Goal: Task Accomplishment & Management: Complete application form

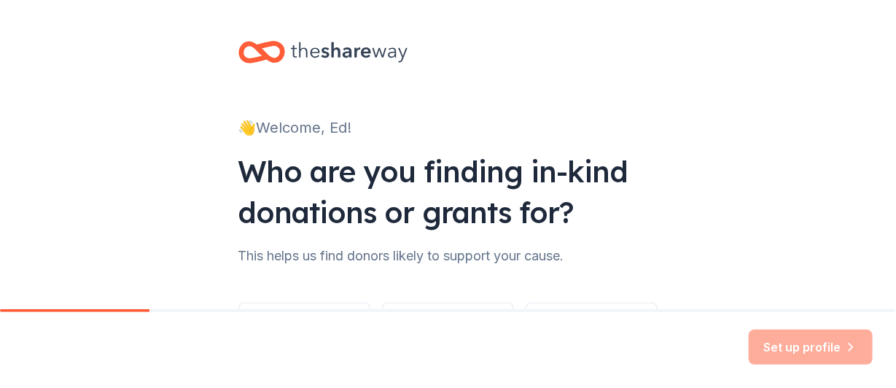
scroll to position [72, 0]
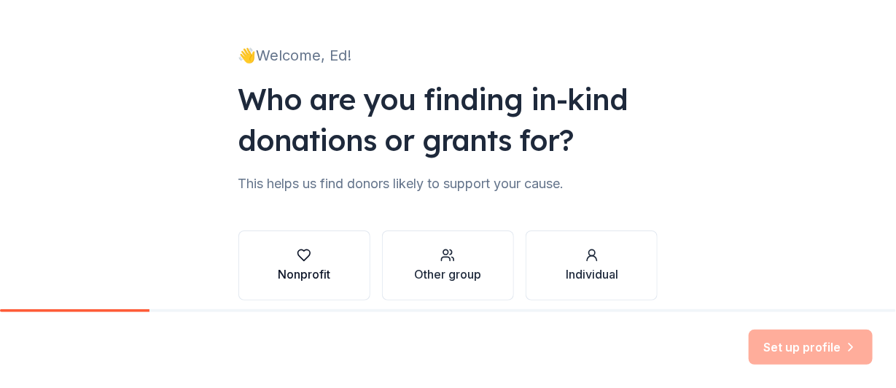
click at [284, 271] on div "Nonprofit" at bounding box center [304, 273] width 52 height 17
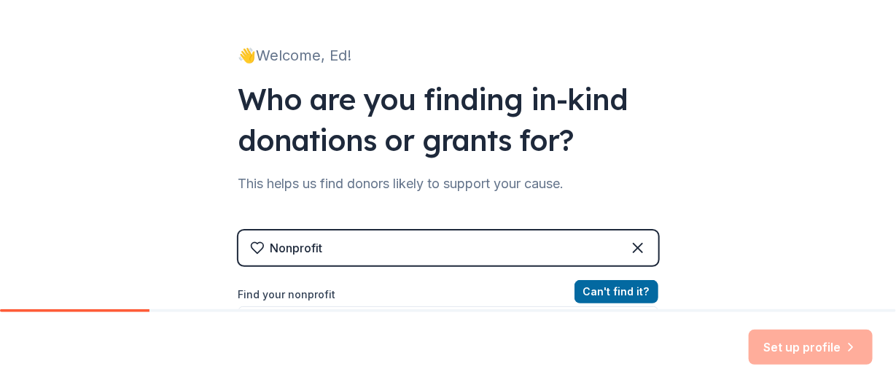
click at [378, 250] on div "Nonprofit" at bounding box center [448, 247] width 420 height 35
click at [304, 295] on label "Find your nonprofit" at bounding box center [448, 294] width 420 height 17
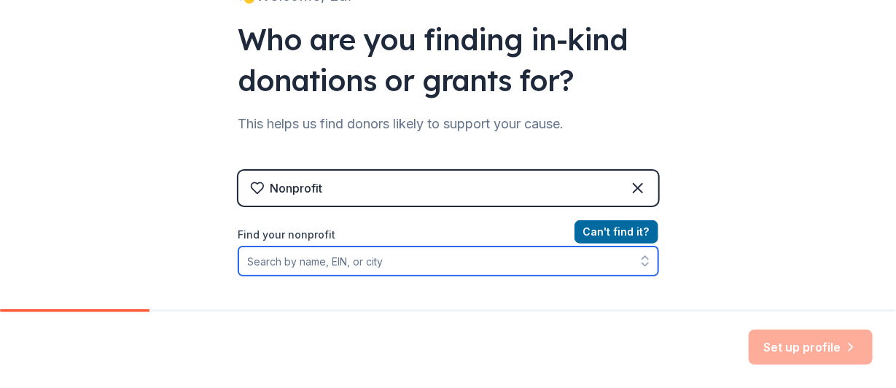
scroll to position [146, 0]
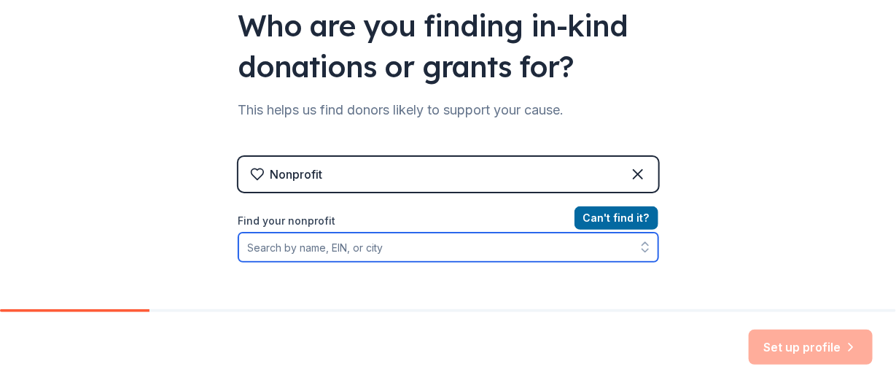
click at [244, 252] on input "Find your nonprofit" at bounding box center [448, 247] width 420 height 29
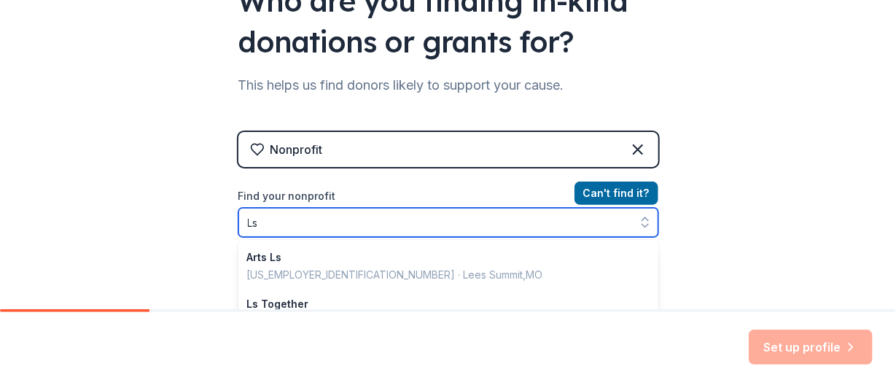
type input "L"
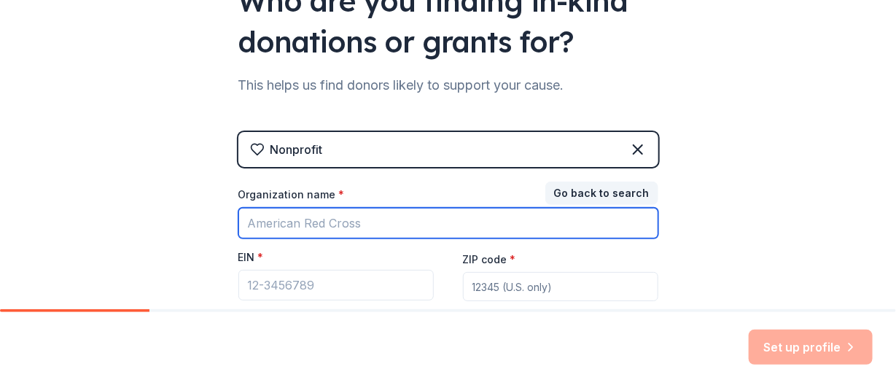
click at [278, 221] on input "Organization name *" at bounding box center [448, 223] width 420 height 31
type input "Las Cruces Community Radio"
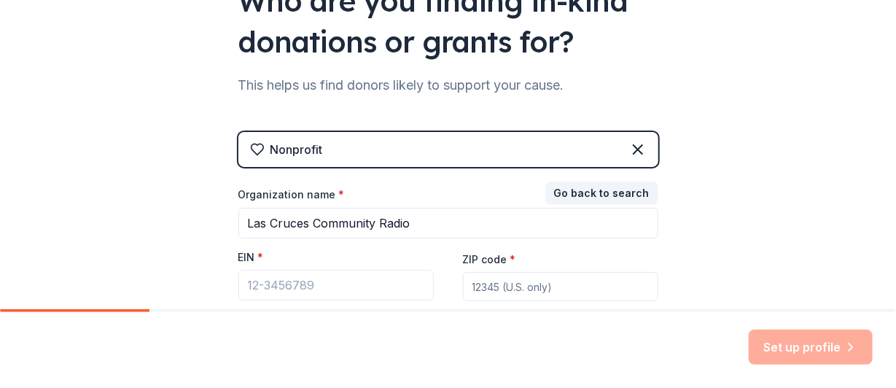
click at [372, 250] on div "EIN *" at bounding box center [335, 260] width 195 height 20
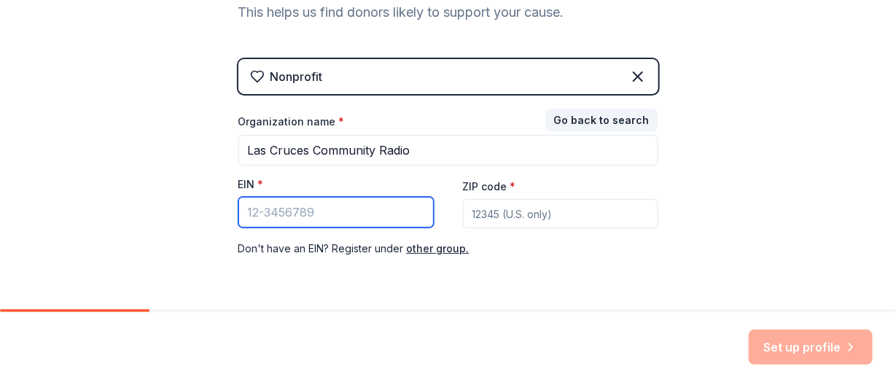
click at [319, 211] on input "EIN *" at bounding box center [335, 212] width 195 height 31
paste input "[US_EMPLOYER_IDENTIFICATION_NUMBER]"
type input "[US_EMPLOYER_IDENTIFICATION_NUMBER]"
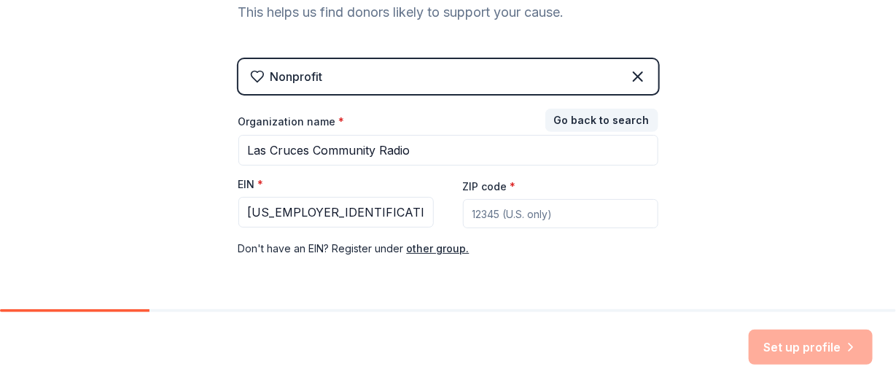
click at [495, 215] on input "ZIP code *" at bounding box center [560, 213] width 195 height 29
click at [512, 212] on input "ZIP code *" at bounding box center [560, 213] width 195 height 29
paste input "88005"
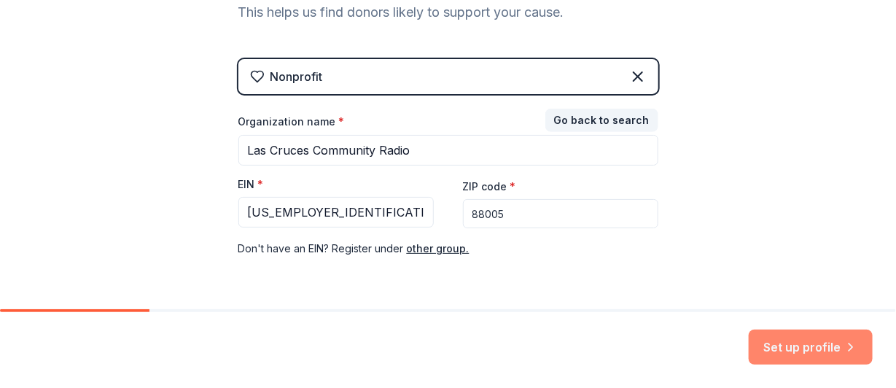
type input "88005"
click at [776, 354] on button "Set up profile" at bounding box center [811, 347] width 124 height 35
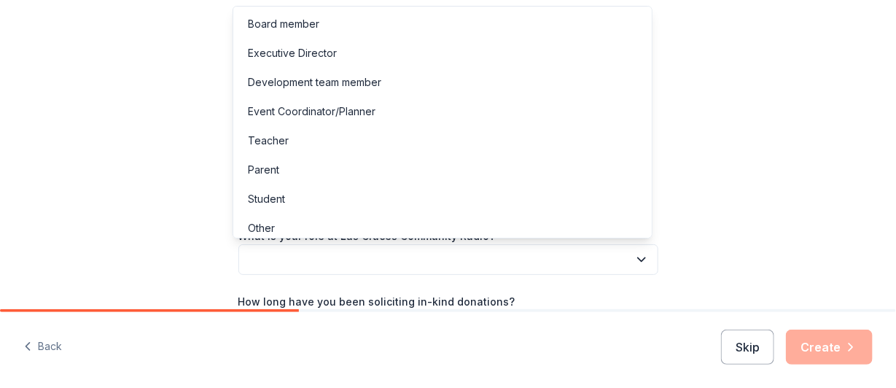
click at [264, 253] on button "button" at bounding box center [448, 259] width 420 height 31
click at [298, 23] on div "Board member" at bounding box center [283, 23] width 71 height 17
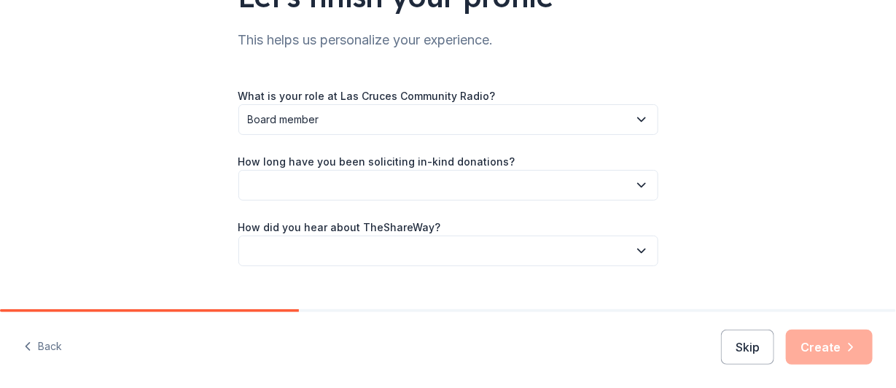
scroll to position [146, 0]
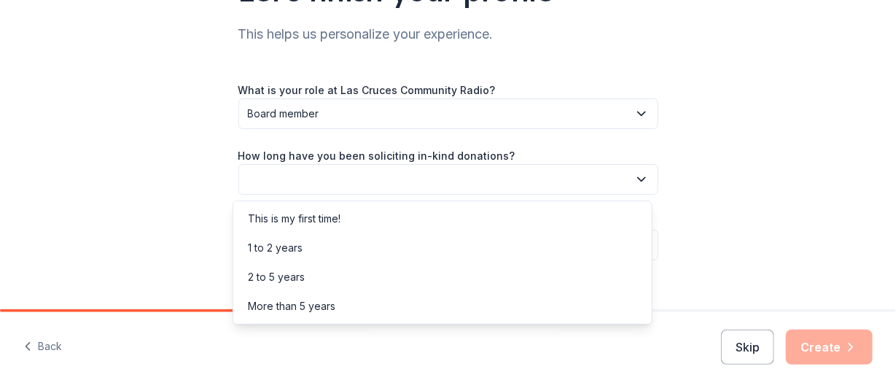
click at [325, 189] on button "button" at bounding box center [448, 179] width 420 height 31
click at [292, 250] on div "1 to 2 years" at bounding box center [275, 247] width 55 height 17
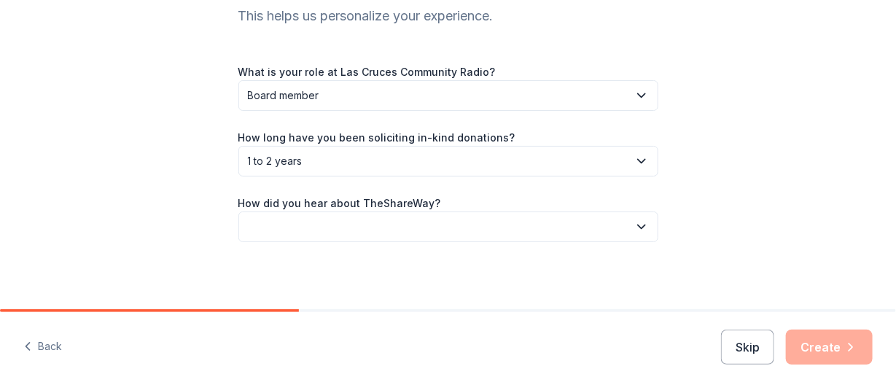
scroll to position [166, 0]
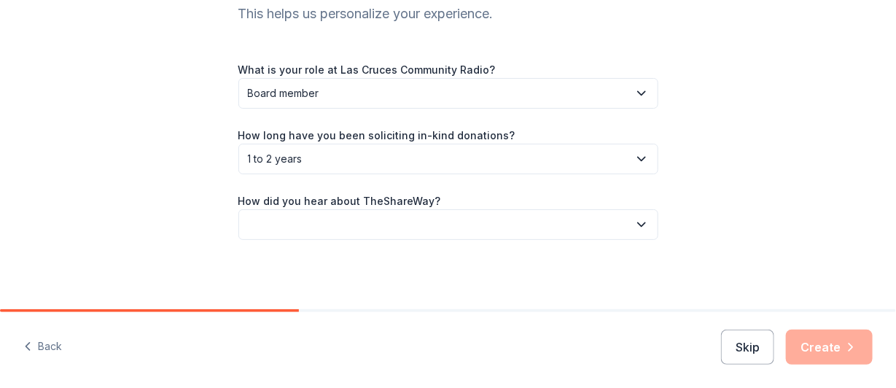
click at [422, 219] on button "button" at bounding box center [448, 224] width 420 height 31
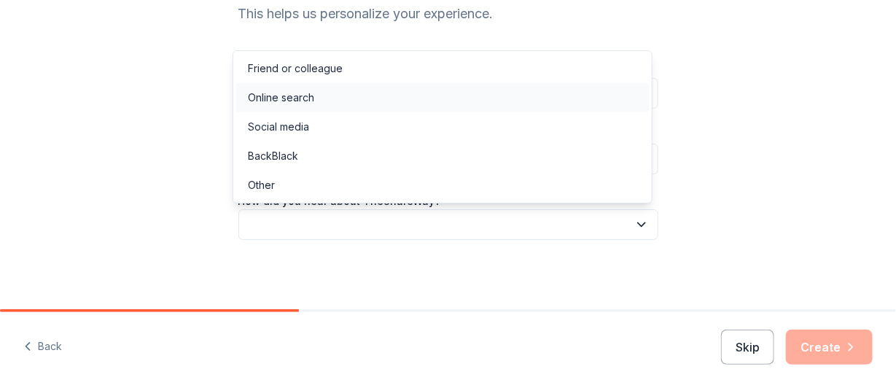
click at [278, 98] on div "Online search" at bounding box center [281, 97] width 66 height 17
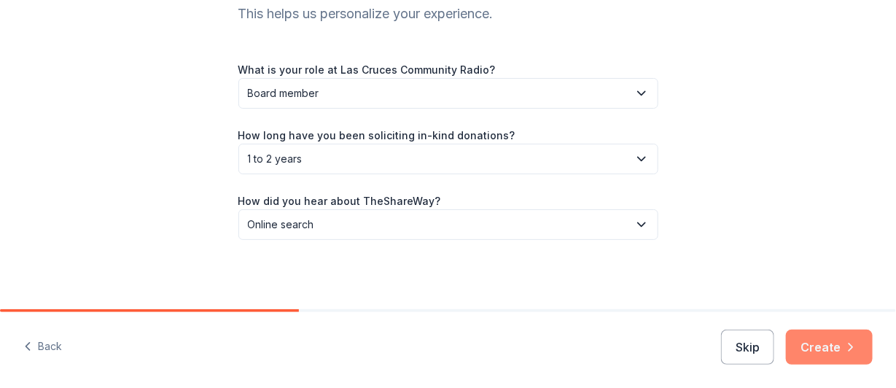
click at [824, 344] on button "Create" at bounding box center [829, 347] width 87 height 35
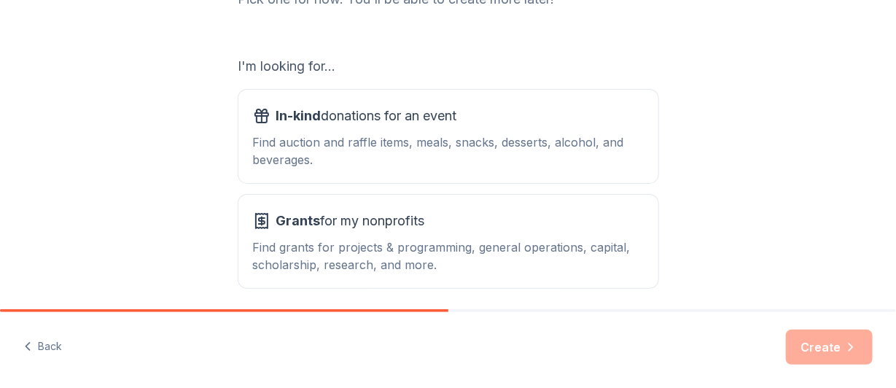
scroll to position [206, 0]
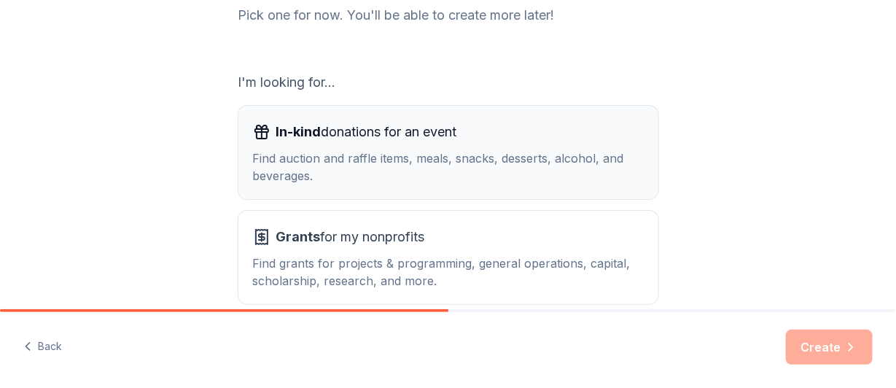
click at [379, 133] on span "In-kind donations for an event" at bounding box center [366, 131] width 181 height 23
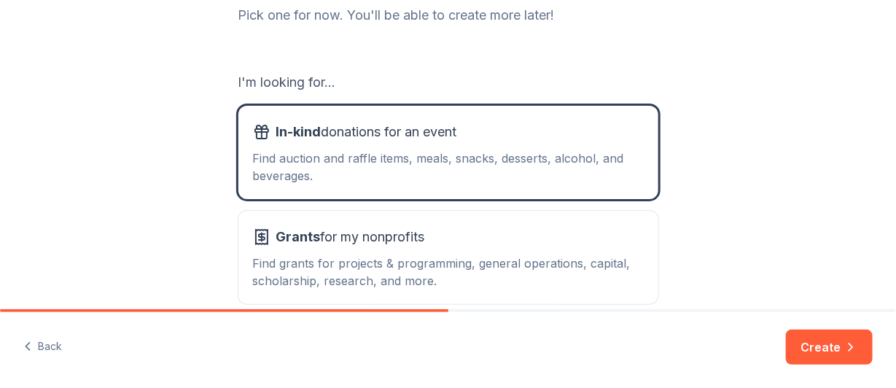
drag, startPoint x: 811, startPoint y: 344, endPoint x: 803, endPoint y: 346, distance: 7.4
click at [805, 345] on button "Create" at bounding box center [829, 347] width 87 height 35
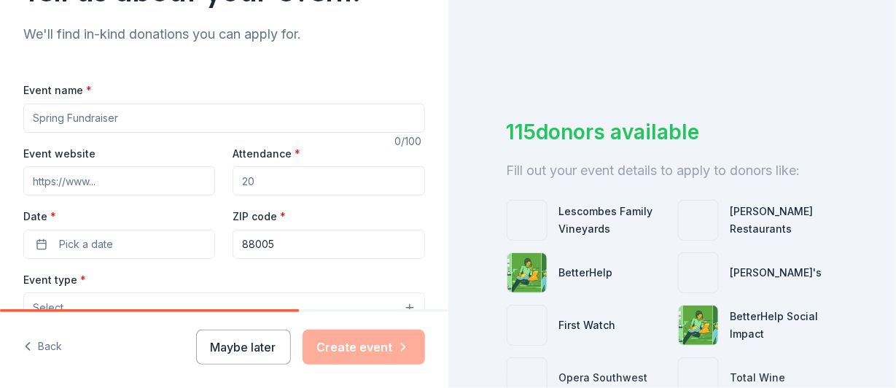
scroll to position [72, 0]
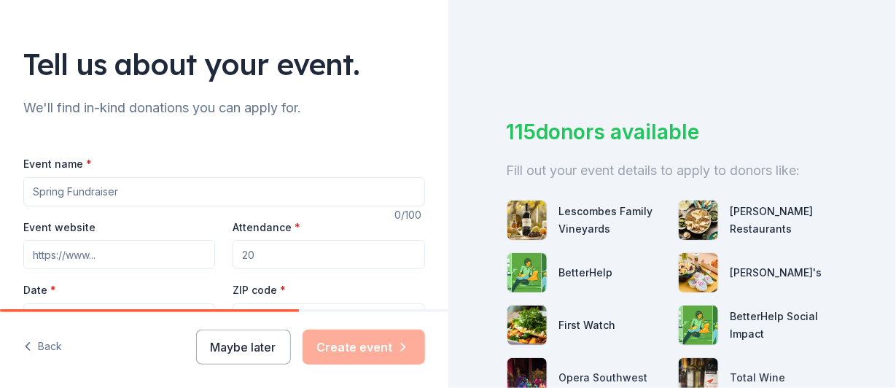
click at [62, 192] on input "Event name *" at bounding box center [224, 191] width 402 height 29
paste input "“Keep Our Signal Strong: Equipment Upgrade for Las Cruces Community Radio”"
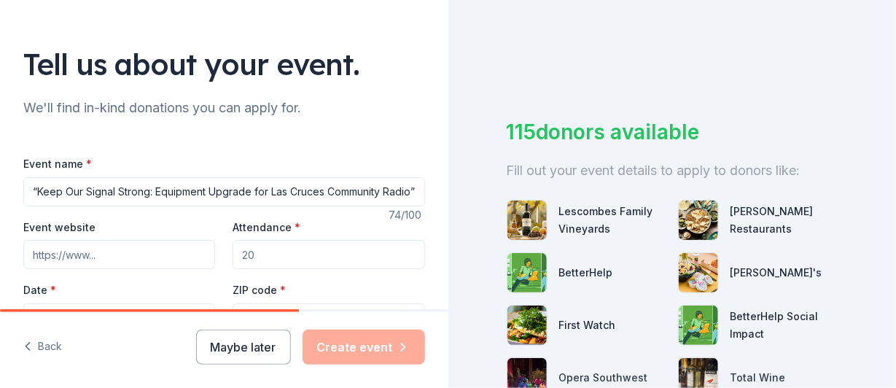
scroll to position [0, 12]
type input "“Keep Our Signal Strong: Equipment Upgrade for Las Cruces Community Radio”"
click at [297, 252] on input "Attendance *" at bounding box center [329, 254] width 192 height 29
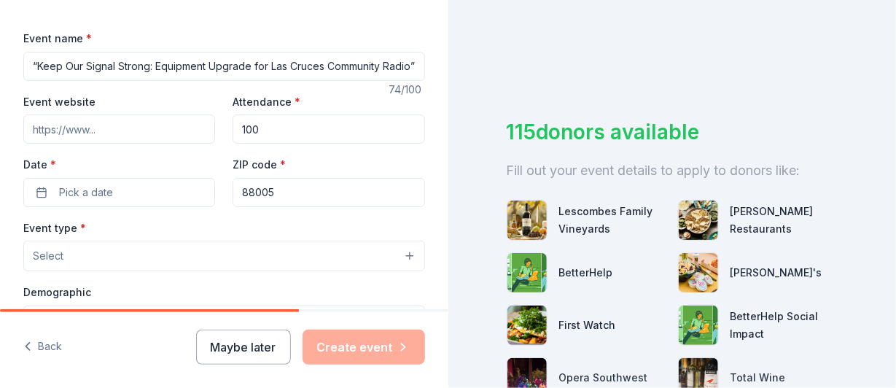
scroll to position [219, 0]
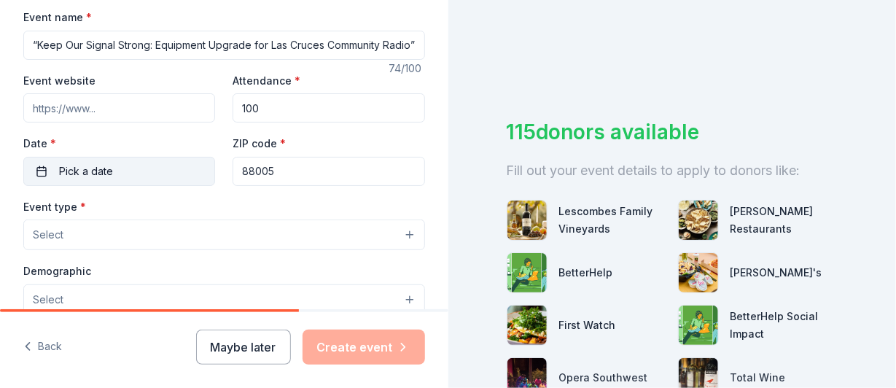
type input "100"
click at [93, 172] on span "Pick a date" at bounding box center [86, 171] width 54 height 17
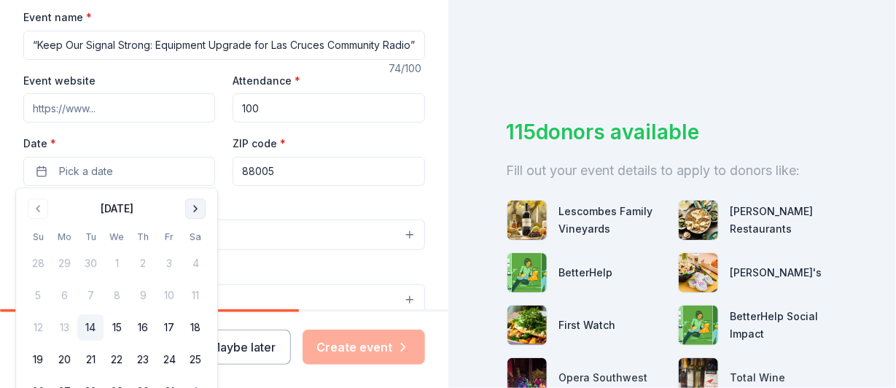
click at [194, 211] on button "Go to next month" at bounding box center [195, 208] width 20 height 20
click at [194, 210] on button "Go to next month" at bounding box center [195, 208] width 20 height 20
click at [63, 265] on button "1" at bounding box center [64, 263] width 26 height 26
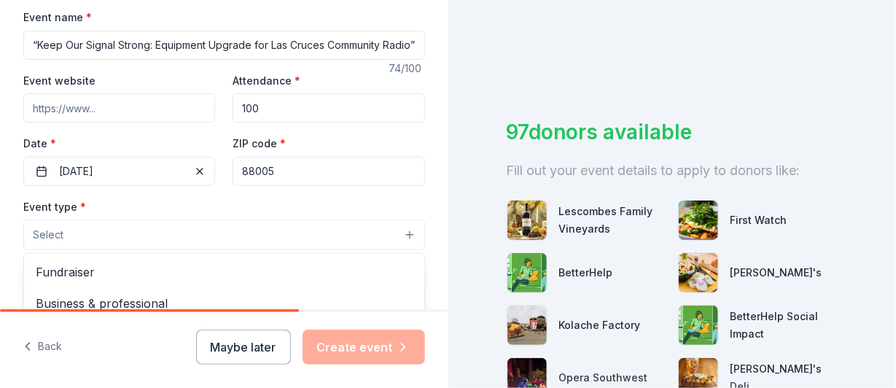
click at [287, 232] on button "Select" at bounding box center [224, 234] width 402 height 31
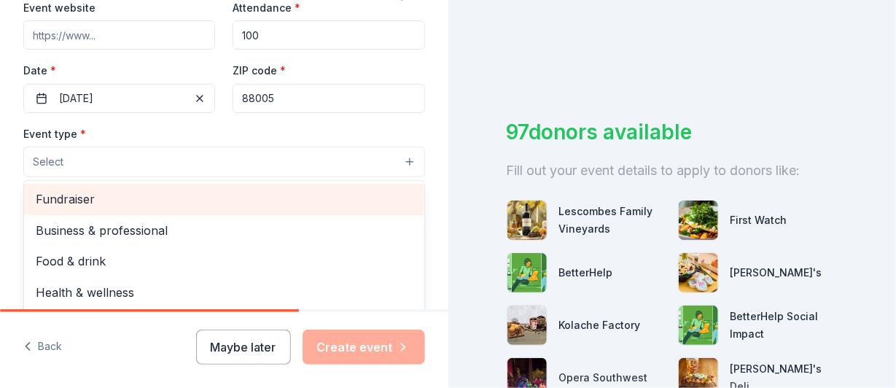
click at [93, 195] on span "Fundraiser" at bounding box center [224, 199] width 377 height 19
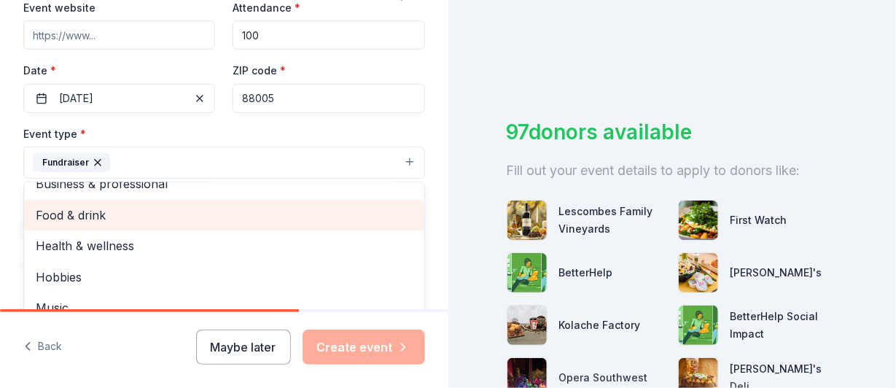
click at [124, 208] on span "Food & drink" at bounding box center [224, 215] width 377 height 19
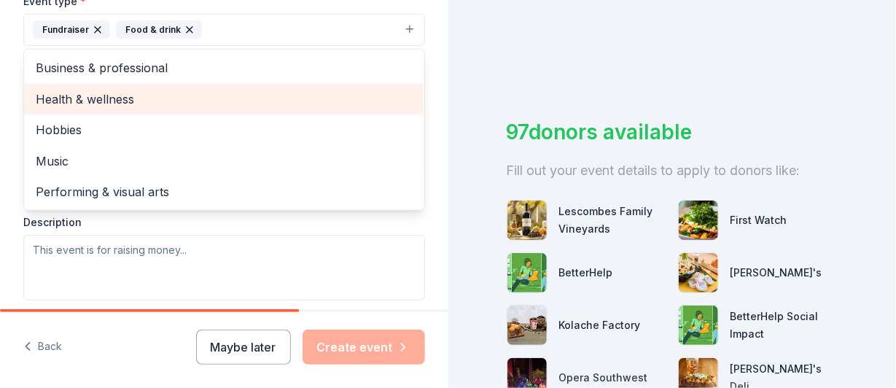
scroll to position [437, 0]
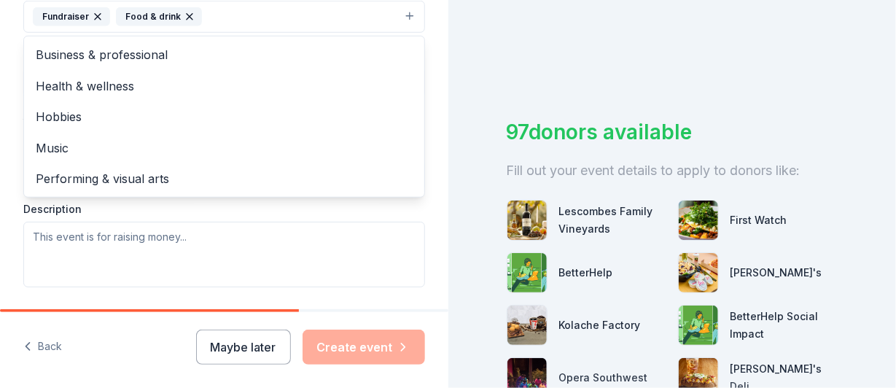
click at [61, 230] on div "Event type * Fundraiser Food & drink Business & professional Health & wellness …" at bounding box center [224, 133] width 402 height 308
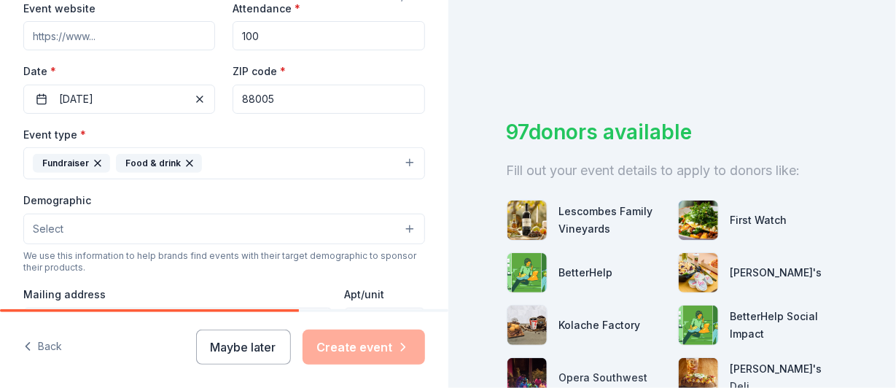
scroll to position [364, 0]
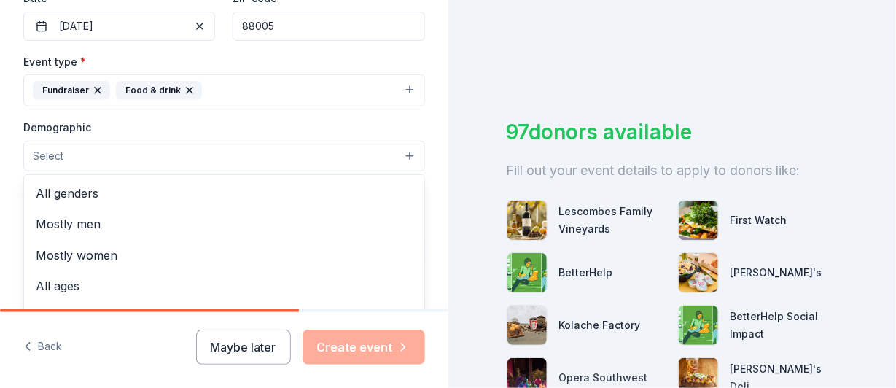
click at [339, 148] on button "Select" at bounding box center [224, 156] width 402 height 31
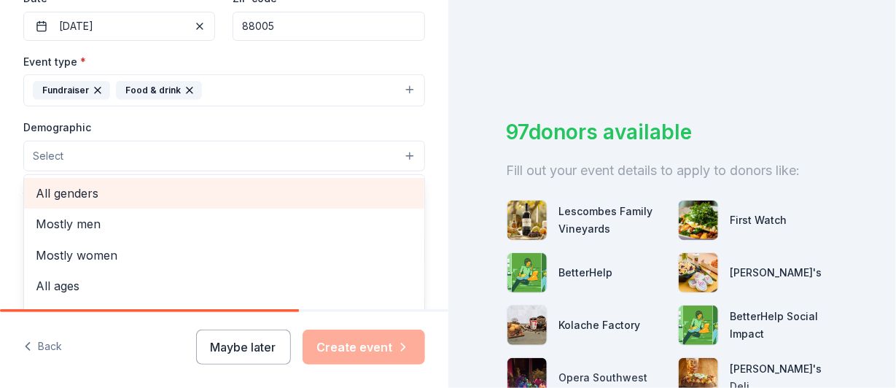
click at [92, 191] on span "All genders" at bounding box center [224, 193] width 377 height 19
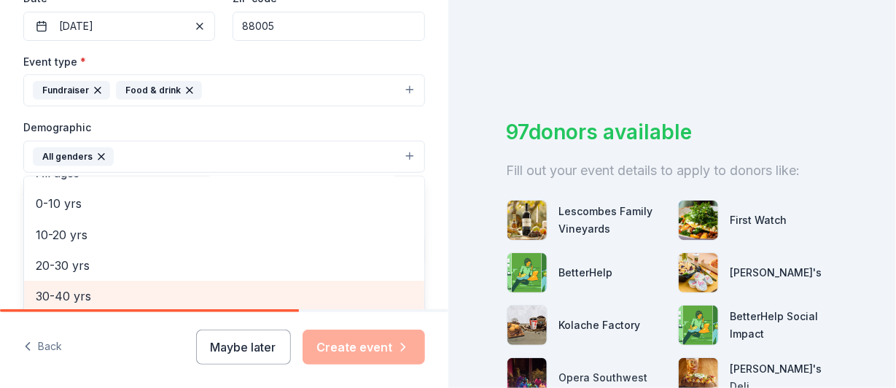
scroll to position [72, 0]
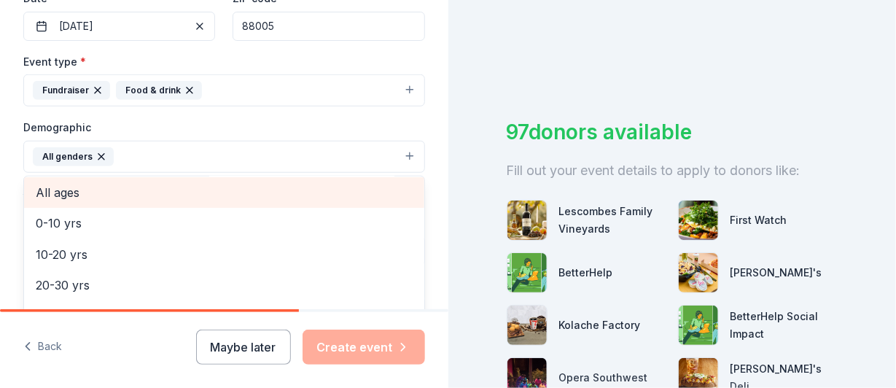
click at [66, 184] on span "All ages" at bounding box center [224, 192] width 377 height 19
click at [122, 188] on span "Mostly women" at bounding box center [224, 191] width 377 height 19
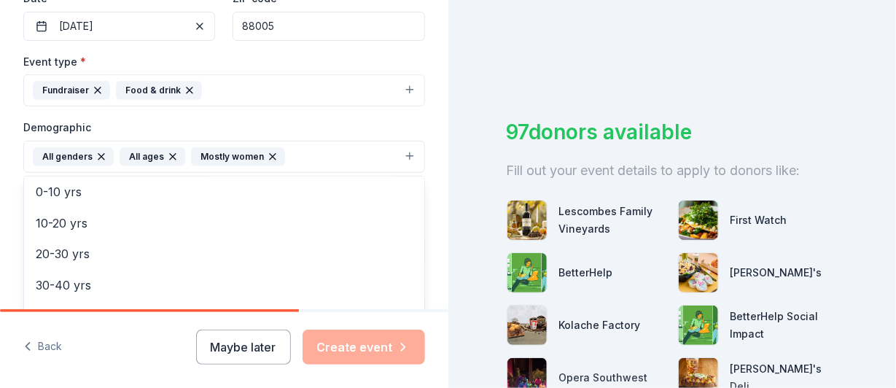
scroll to position [3, 0]
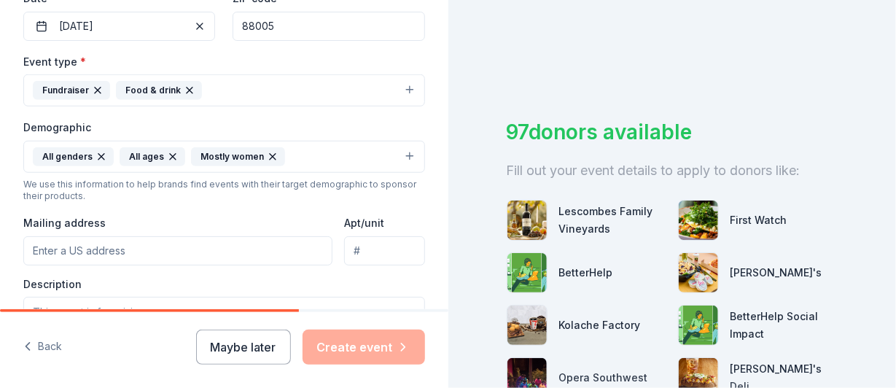
click at [267, 159] on icon "button" at bounding box center [273, 157] width 12 height 12
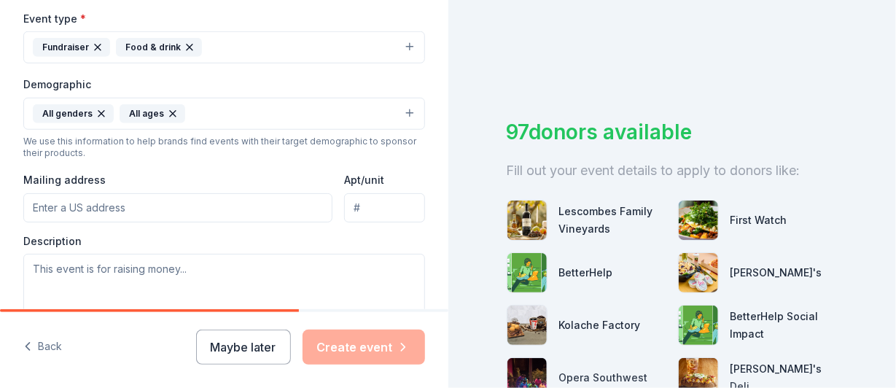
scroll to position [437, 0]
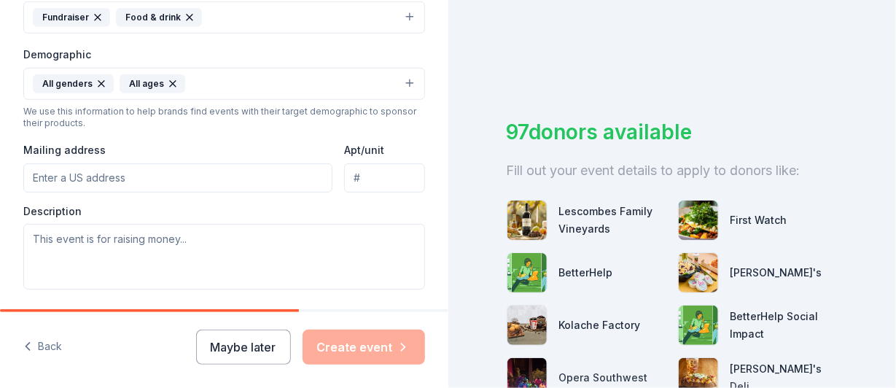
click at [99, 176] on input "Mailing address" at bounding box center [177, 177] width 309 height 29
paste input "121 Wyatt Dr. #9"
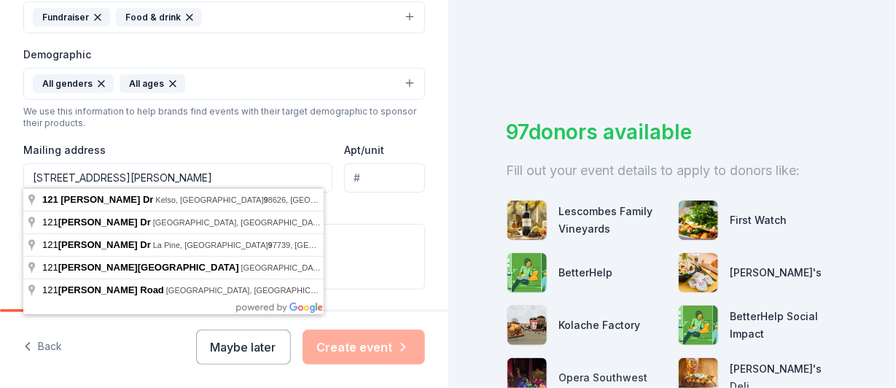
click at [196, 174] on input "121 Wyatt Dr. #9" at bounding box center [177, 177] width 309 height 29
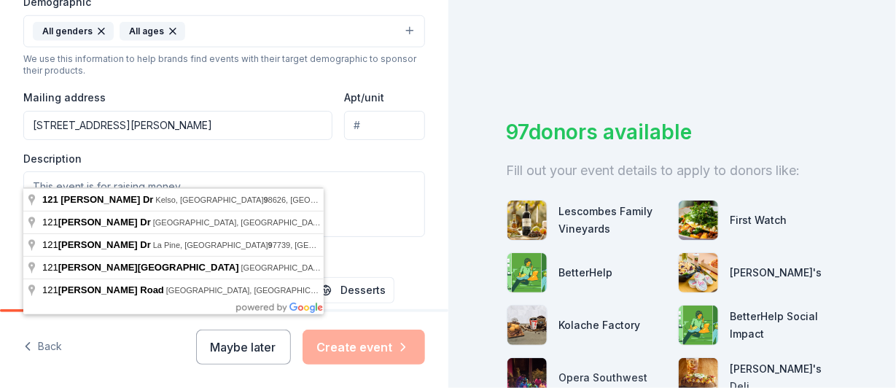
scroll to position [510, 0]
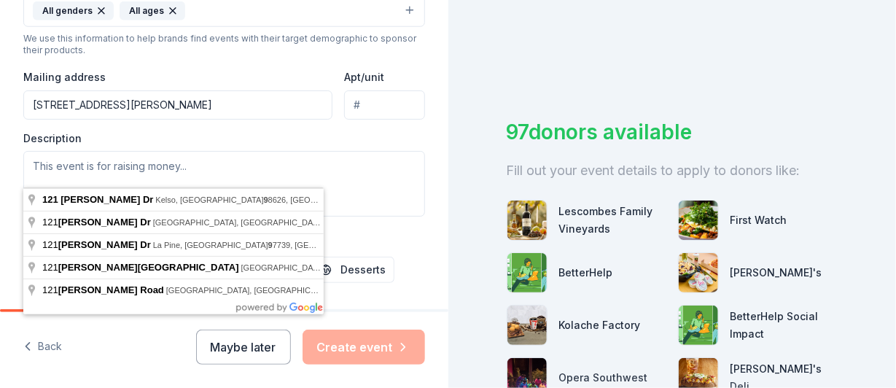
click at [108, 102] on input "121 Wyatt Dr. #9" at bounding box center [177, 104] width 309 height 29
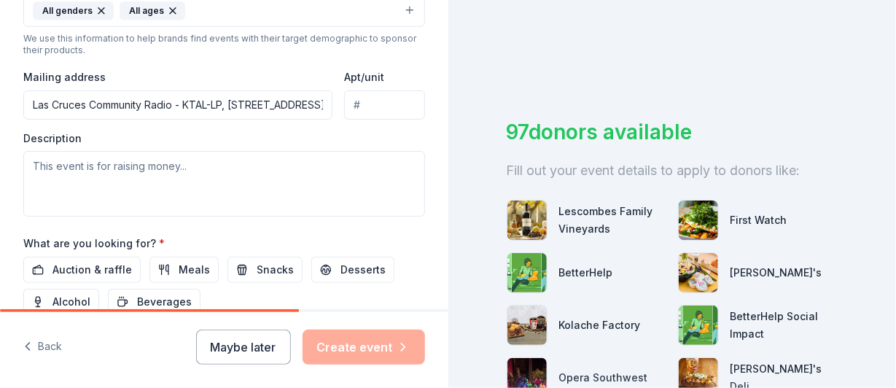
type input "121 Wyatt Drive, Las Cruces, NM, 88005"
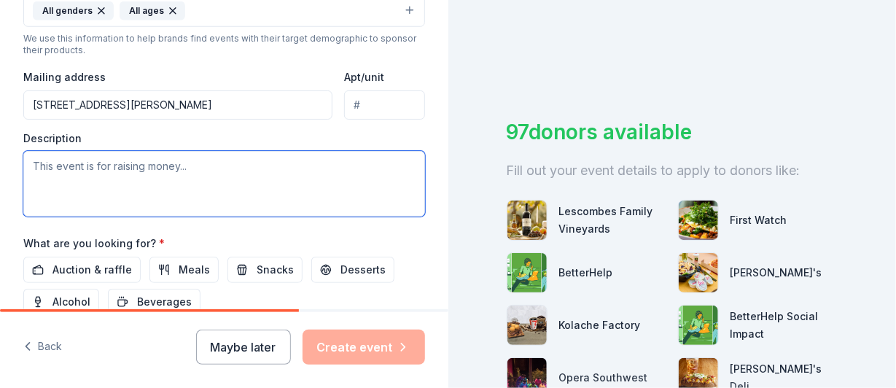
click at [39, 163] on textarea at bounding box center [224, 184] width 402 height 66
type textarea "t"
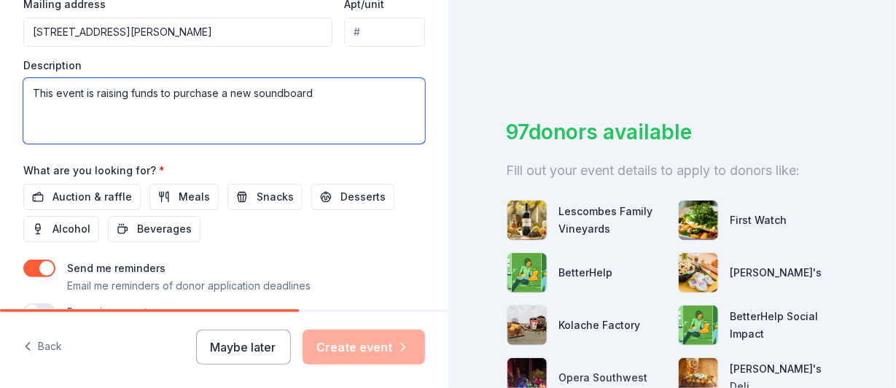
scroll to position [655, 0]
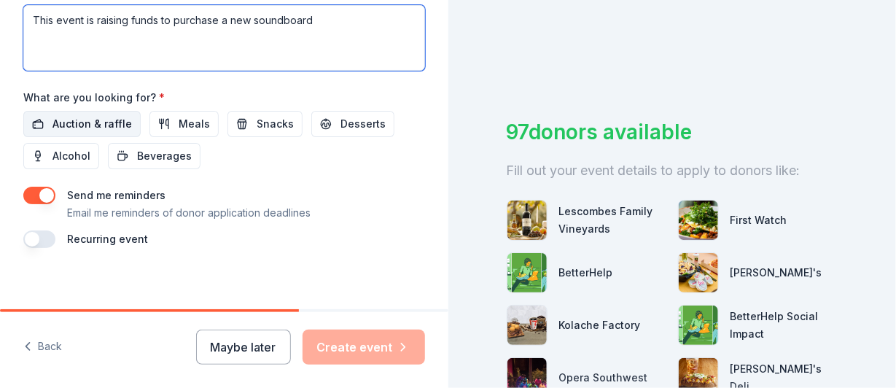
type textarea "This event is raising funds to purchase a new soundboard"
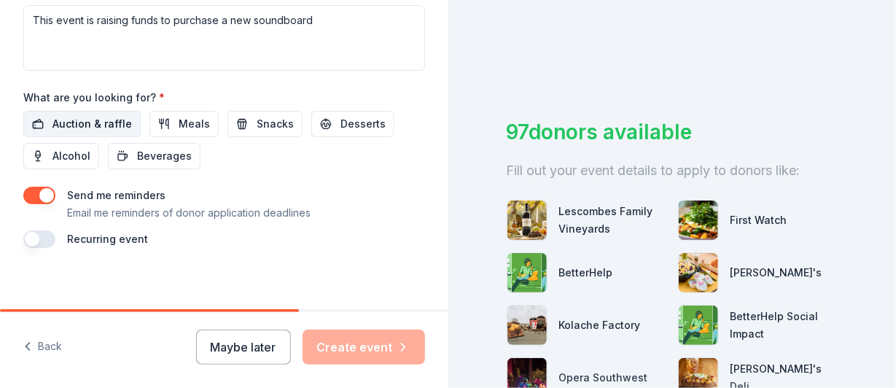
click at [114, 115] on span "Auction & raffle" at bounding box center [91, 123] width 79 height 17
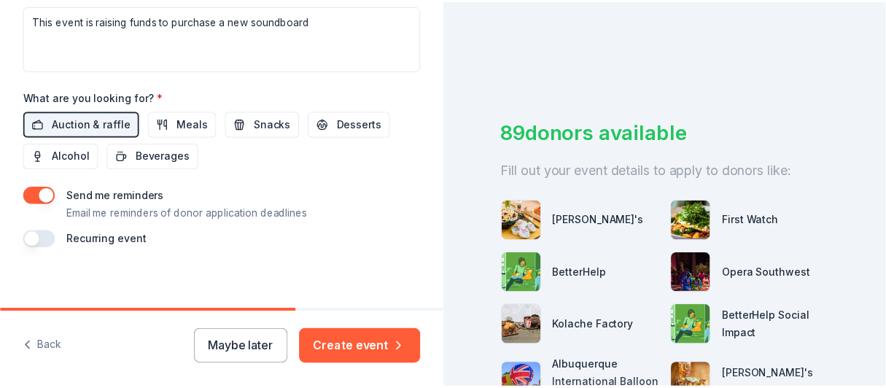
scroll to position [658, 0]
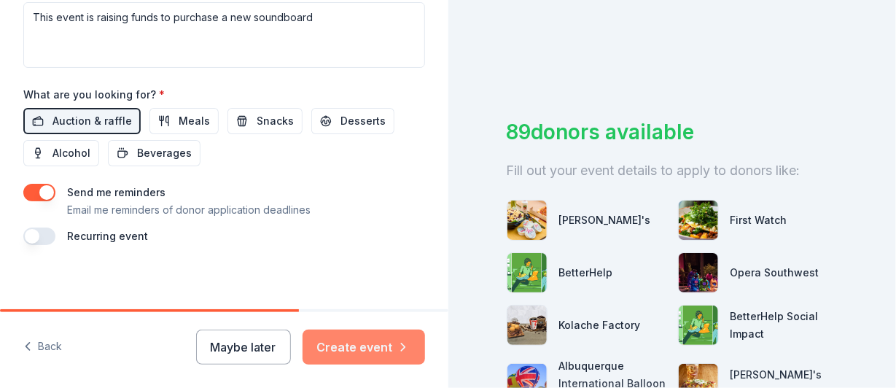
click at [351, 344] on button "Create event" at bounding box center [364, 347] width 122 height 35
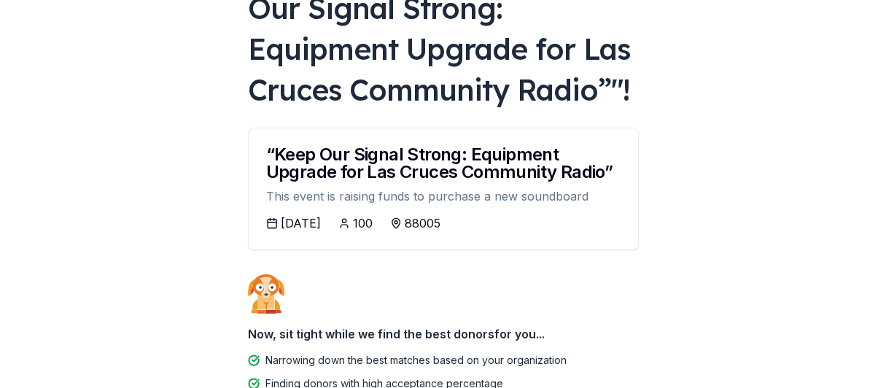
scroll to position [219, 0]
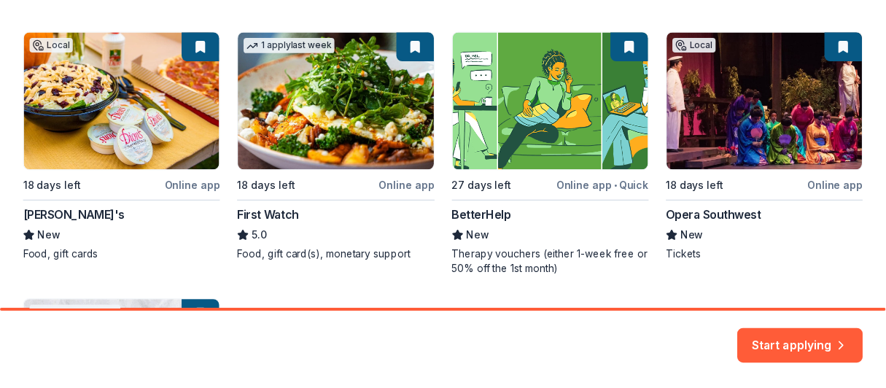
scroll to position [339, 0]
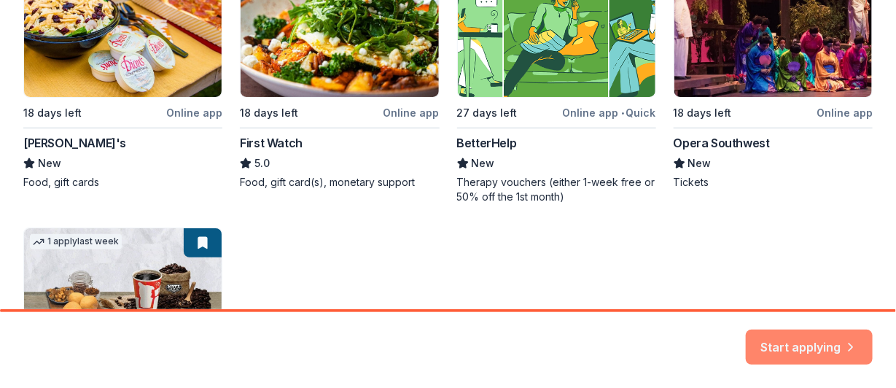
click at [773, 343] on button "Start applying" at bounding box center [809, 338] width 127 height 35
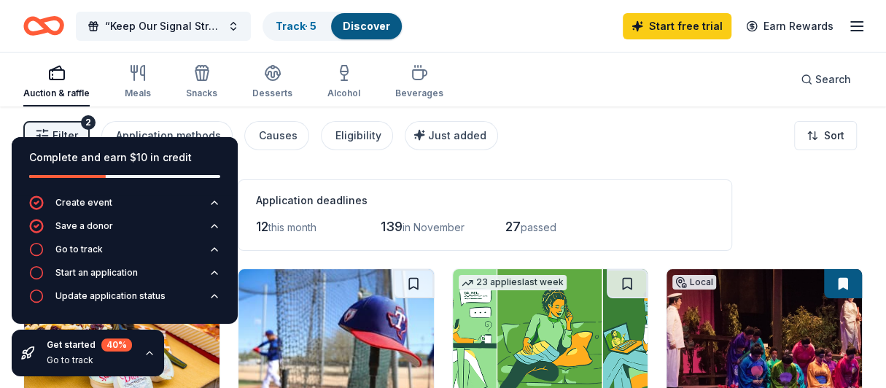
click at [607, 162] on div "Filter 2 Application methods Causes Eligibility Just added Sort" at bounding box center [443, 135] width 886 height 58
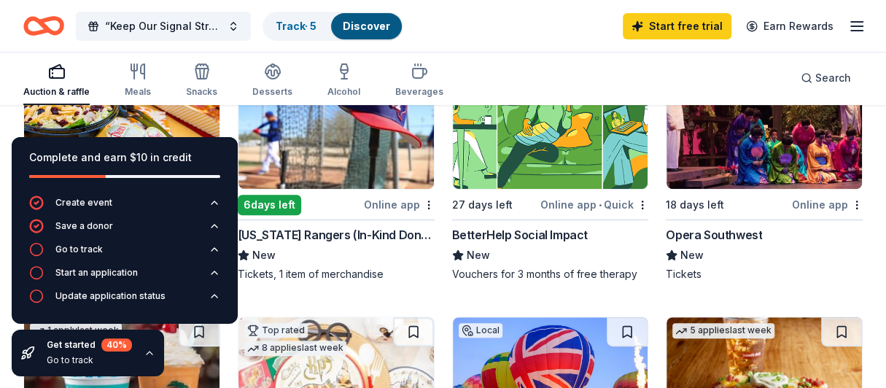
scroll to position [146, 0]
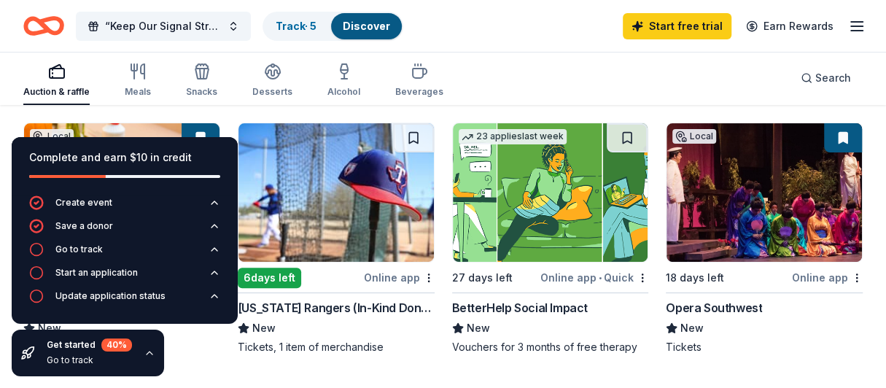
click at [812, 277] on div "Online app" at bounding box center [827, 277] width 71 height 18
click at [122, 278] on div "Start an application" at bounding box center [96, 273] width 82 height 12
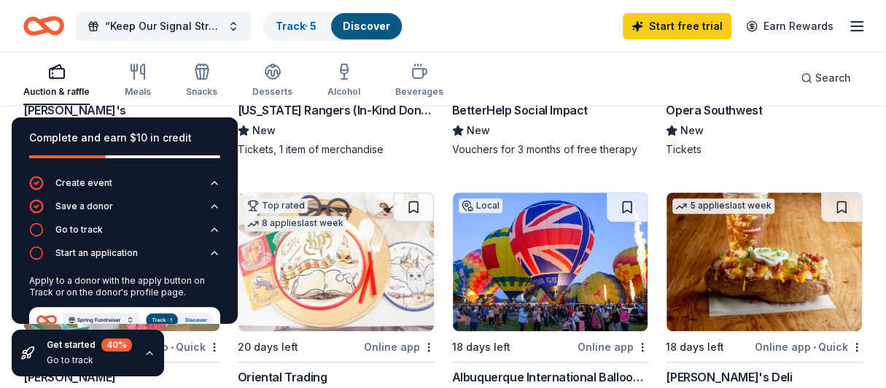
scroll to position [364, 0]
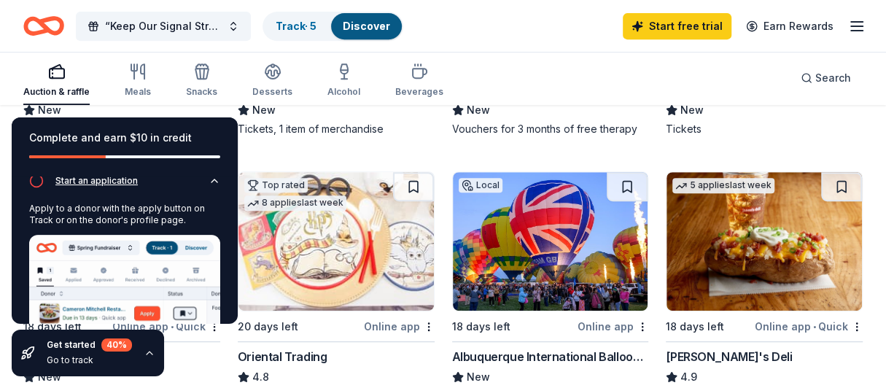
scroll to position [146, 0]
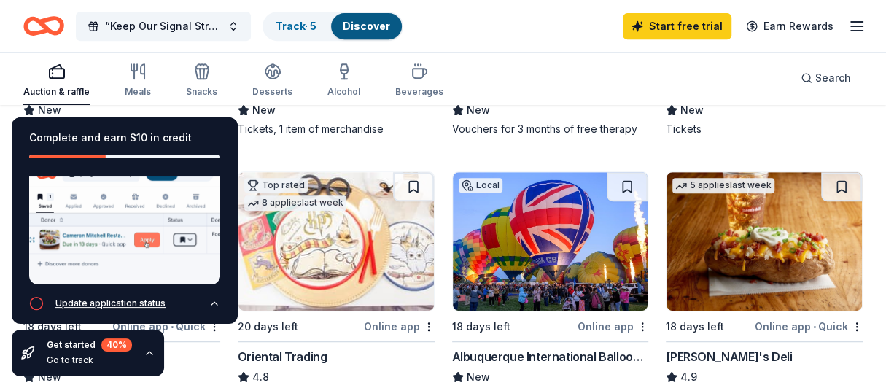
click at [208, 297] on icon "button" at bounding box center [214, 303] width 12 height 12
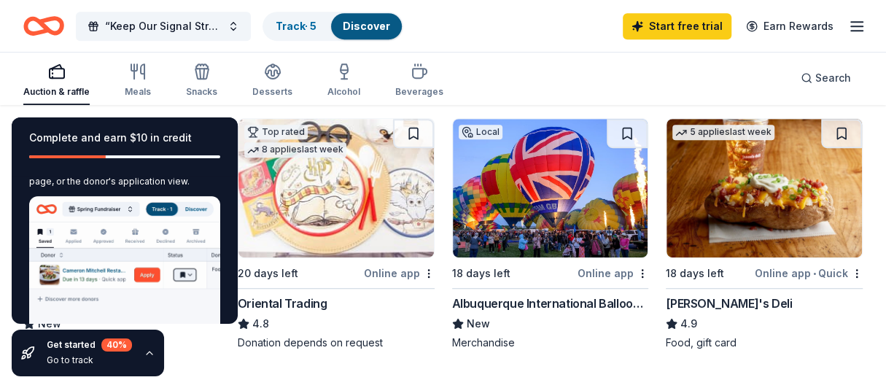
scroll to position [437, 0]
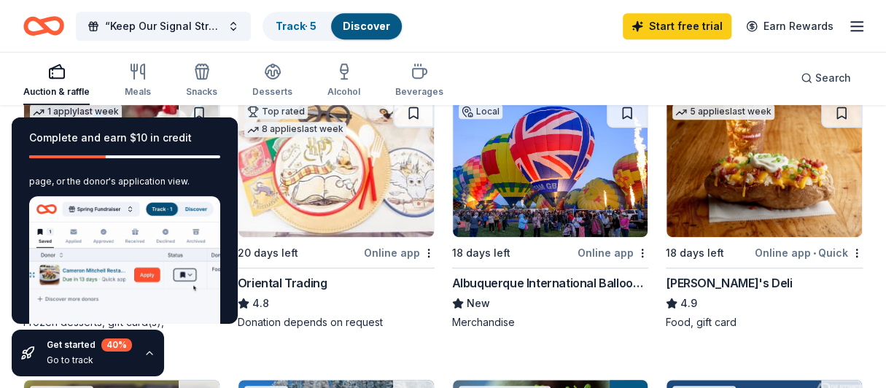
click at [715, 202] on img at bounding box center [763, 167] width 195 height 139
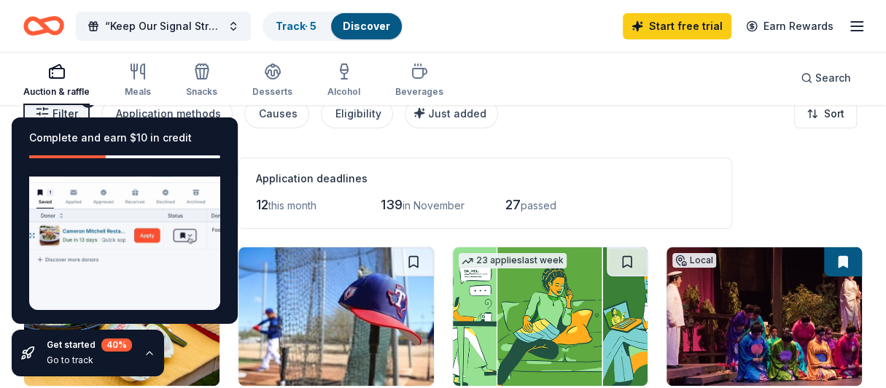
scroll to position [0, 0]
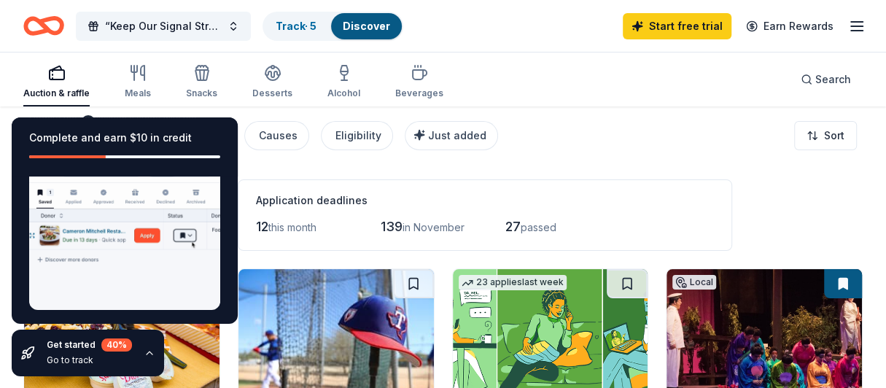
click at [140, 111] on div "Complete and earn $10 in credit Create event Save a donor Go to track Start an …" at bounding box center [124, 247] width 249 height 282
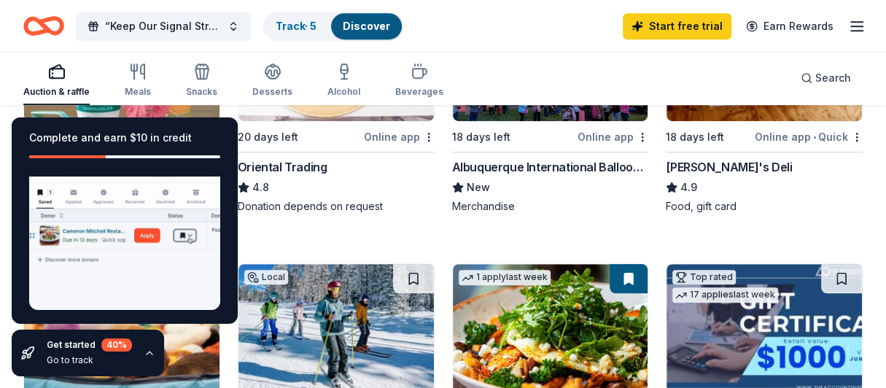
scroll to position [583, 0]
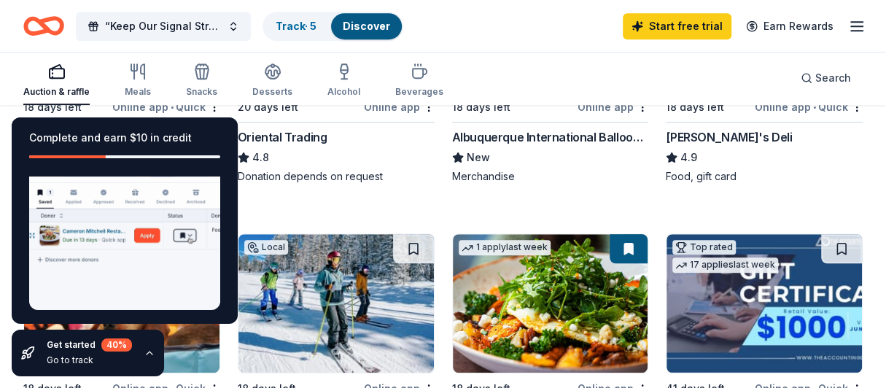
click at [322, 273] on img at bounding box center [335, 303] width 195 height 139
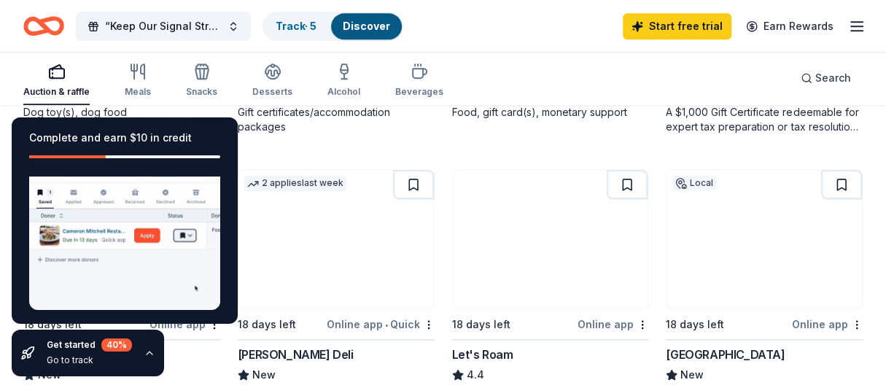
scroll to position [947, 0]
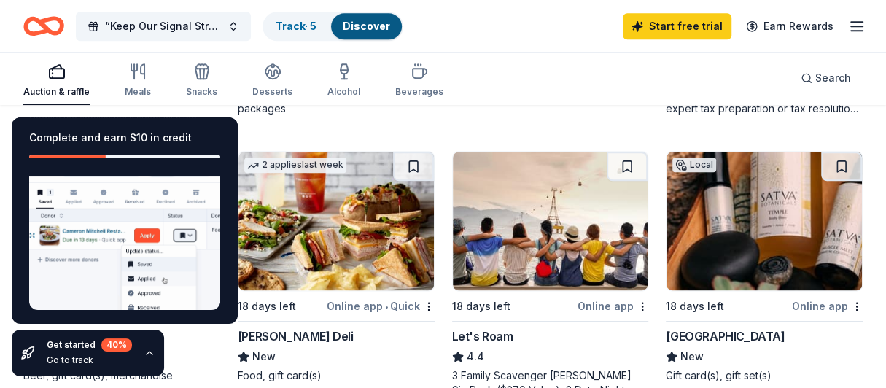
click at [330, 227] on img at bounding box center [335, 221] width 195 height 139
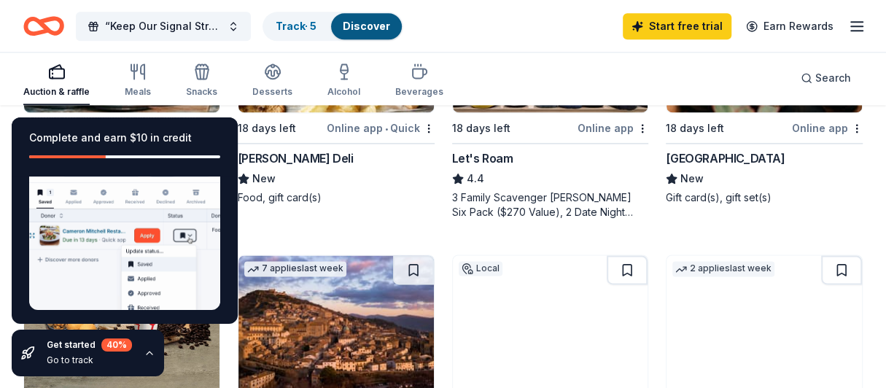
scroll to position [1166, 0]
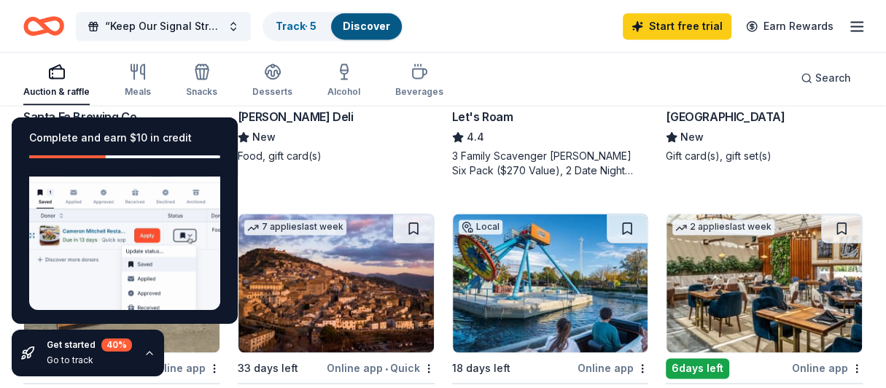
click at [693, 112] on div "Ojo Spa Resorts" at bounding box center [725, 116] width 119 height 17
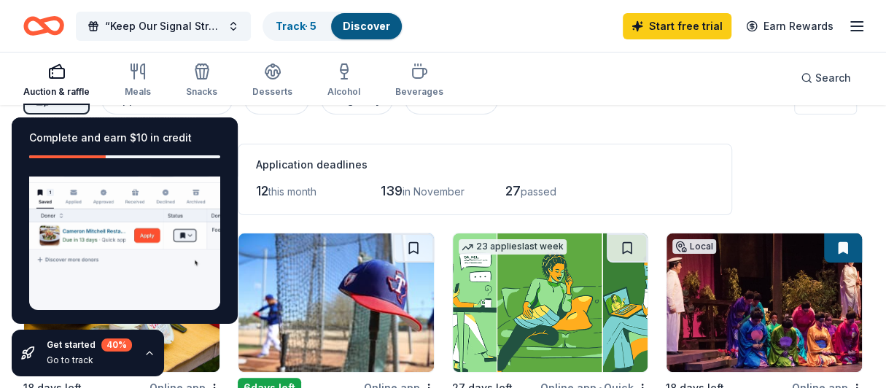
scroll to position [0, 0]
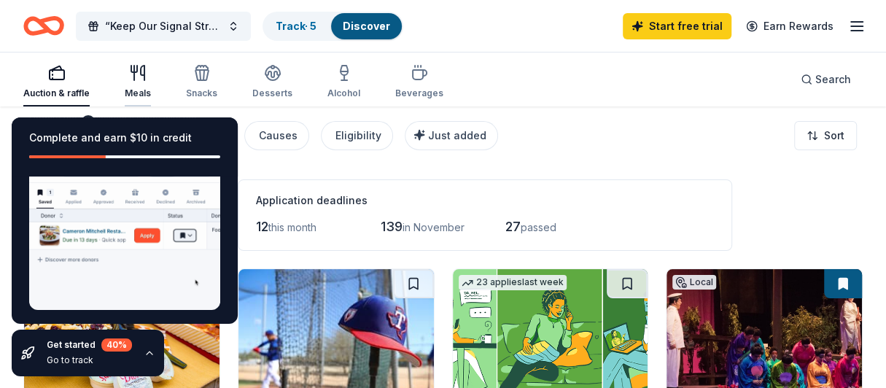
click at [137, 77] on icon "button" at bounding box center [137, 72] width 17 height 17
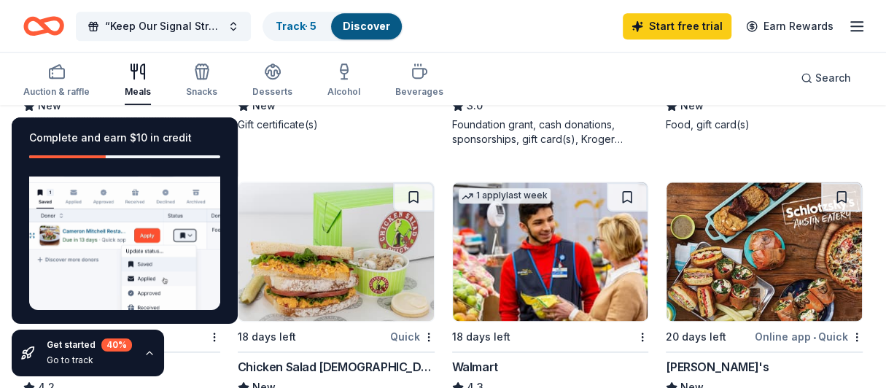
scroll to position [947, 0]
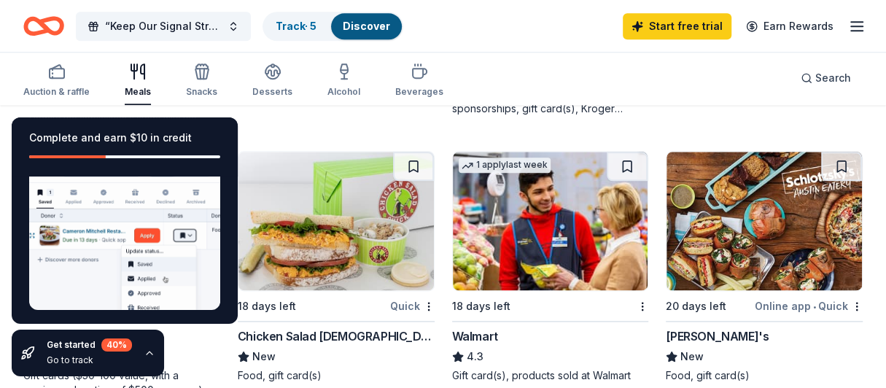
click at [523, 215] on img at bounding box center [550, 221] width 195 height 139
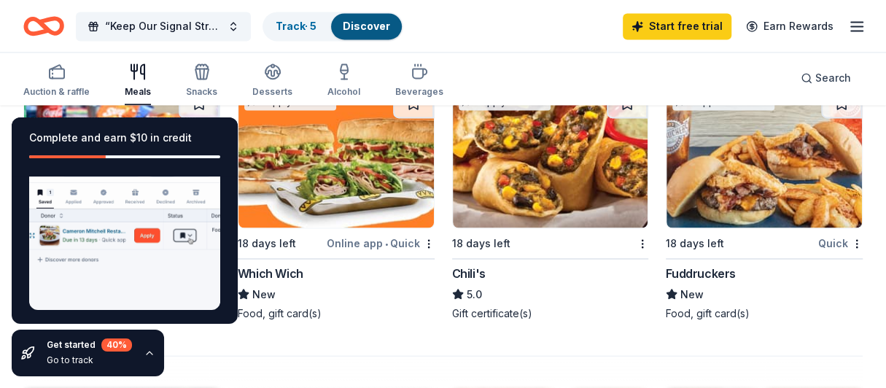
scroll to position [1312, 0]
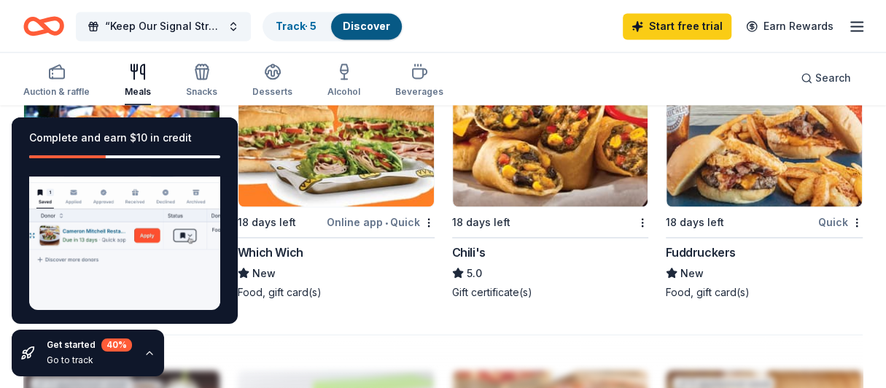
click at [537, 184] on img at bounding box center [550, 137] width 195 height 139
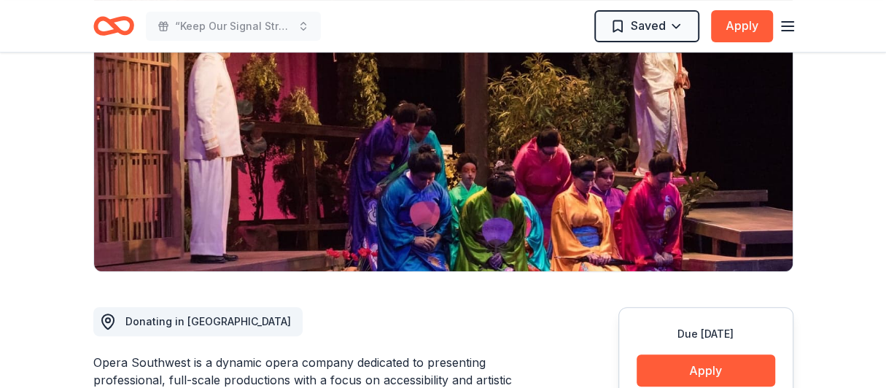
scroll to position [146, 0]
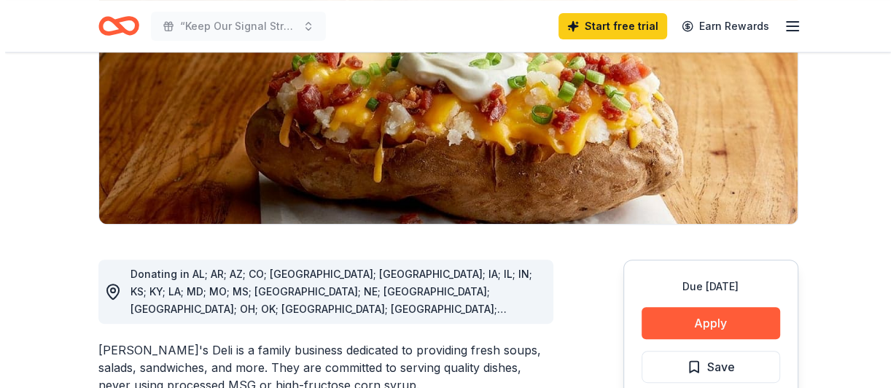
scroll to position [292, 0]
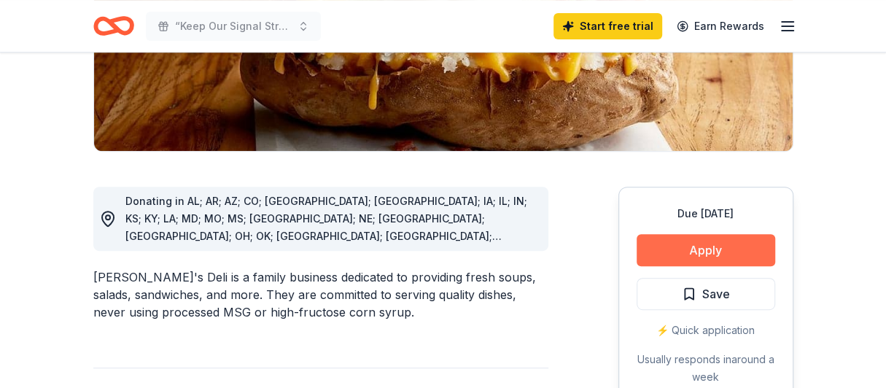
click at [709, 244] on button "Apply" at bounding box center [705, 250] width 139 height 32
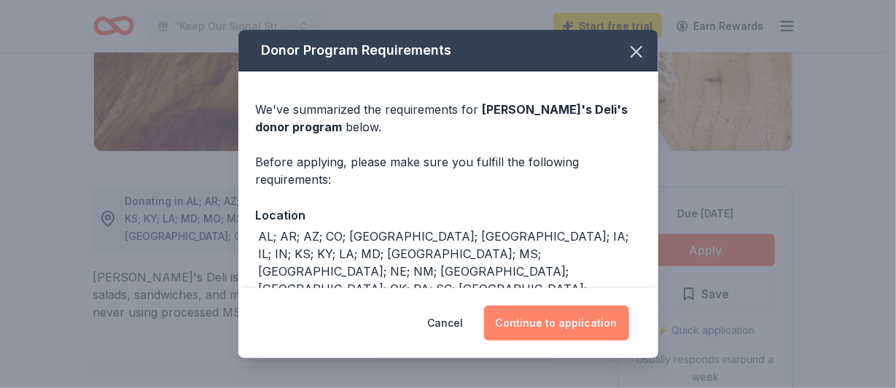
click at [572, 326] on button "Continue to application" at bounding box center [556, 322] width 145 height 35
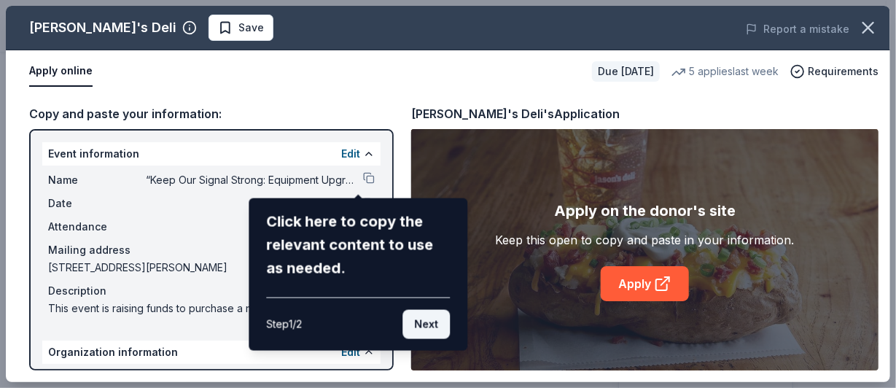
click at [442, 329] on button "Next" at bounding box center [425, 324] width 47 height 29
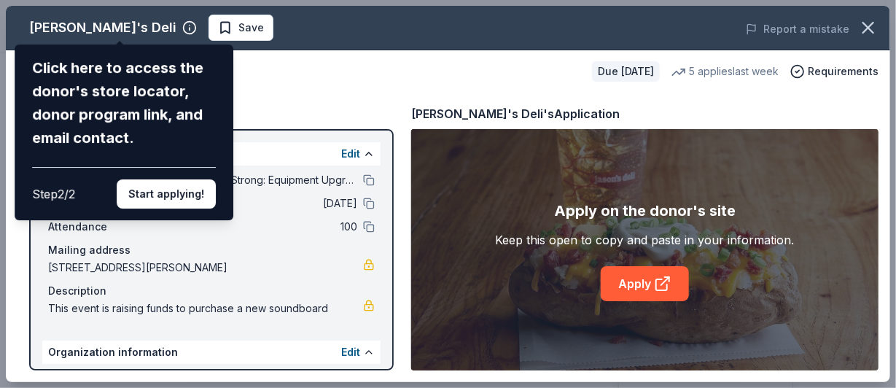
click at [617, 286] on div "Jason's Deli Click here to access the donor's store locator, donor program link…" at bounding box center [448, 194] width 884 height 376
click at [624, 290] on div "Jason's Deli Click here to access the donor's store locator, donor program link…" at bounding box center [448, 194] width 884 height 376
click at [188, 191] on button "Start applying!" at bounding box center [166, 193] width 99 height 29
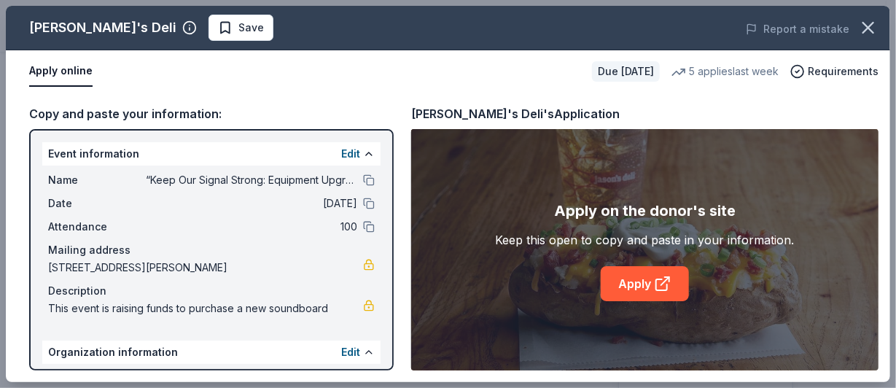
drag, startPoint x: 378, startPoint y: 203, endPoint x: 383, endPoint y: 222, distance: 19.5
click at [379, 221] on div "Event information Edit Name “Keep Our Signal Strong: Equipment Upgrade for Las …" at bounding box center [211, 249] width 365 height 241
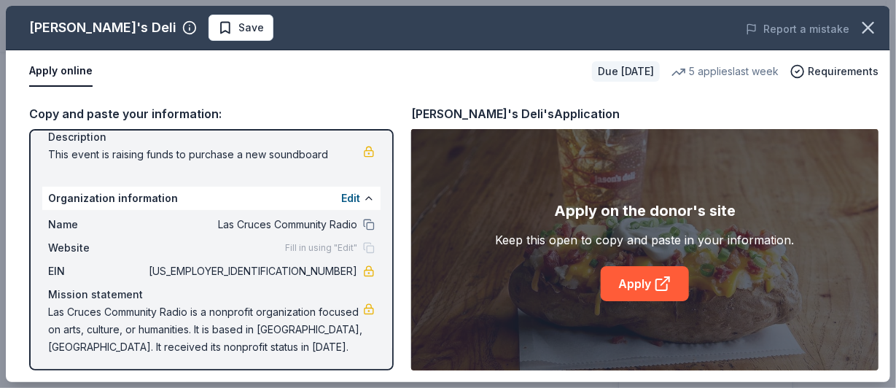
scroll to position [157, 0]
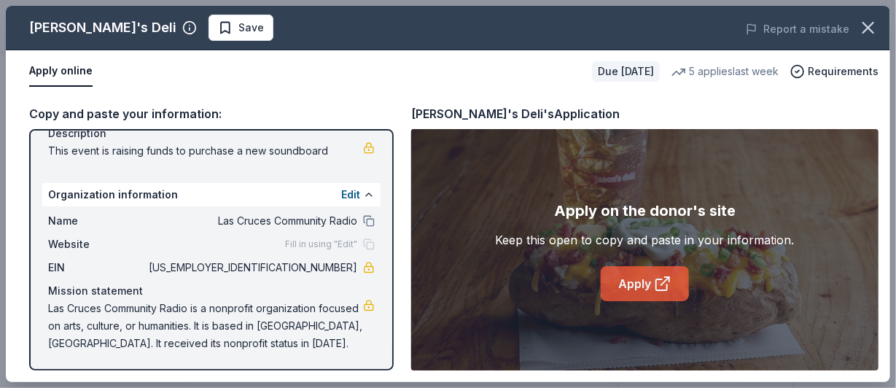
click at [624, 292] on link "Apply" at bounding box center [645, 283] width 88 height 35
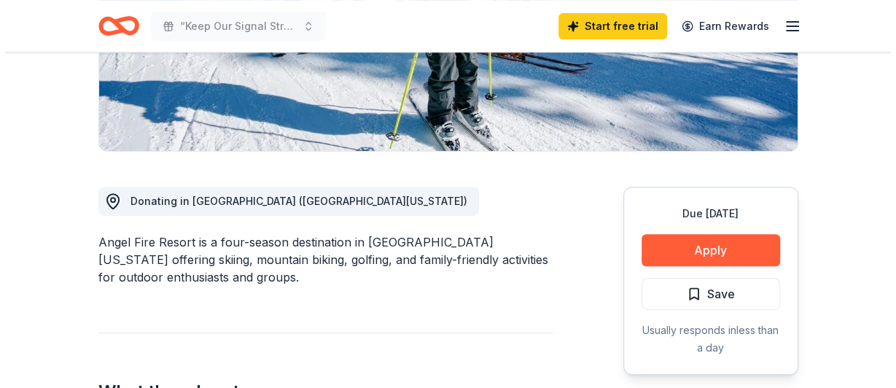
scroll to position [364, 0]
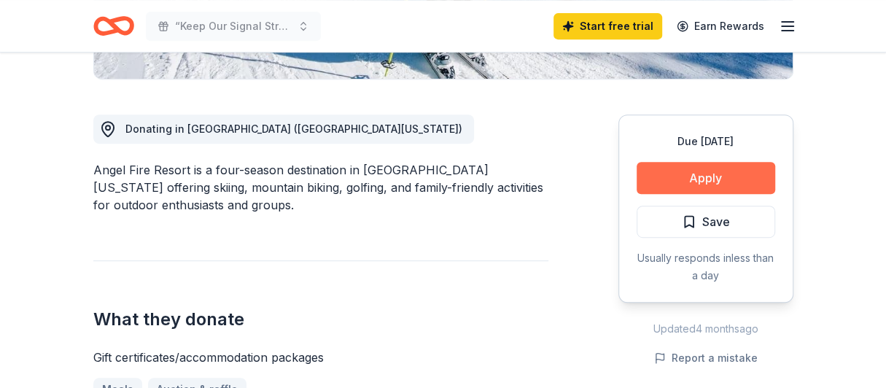
click at [665, 182] on button "Apply" at bounding box center [705, 178] width 139 height 32
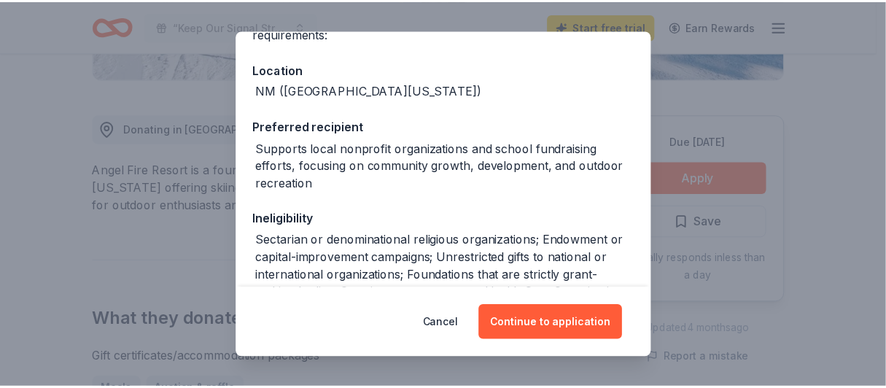
scroll to position [219, 0]
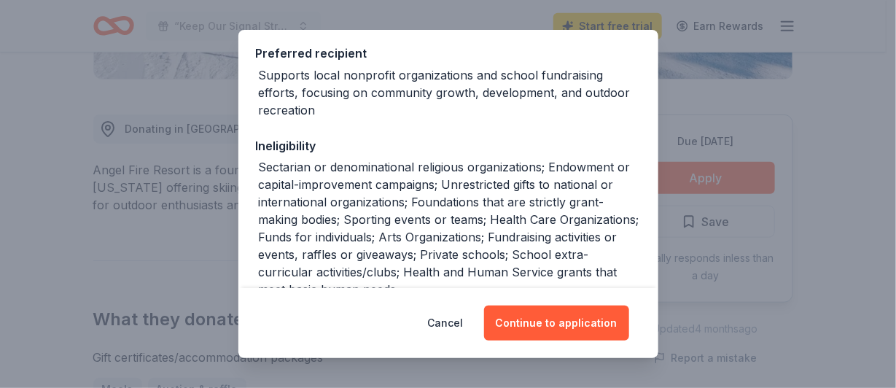
click at [695, 102] on div "Donor Program Requirements We've summarized the requirements for Angel Fire Res…" at bounding box center [448, 194] width 896 height 388
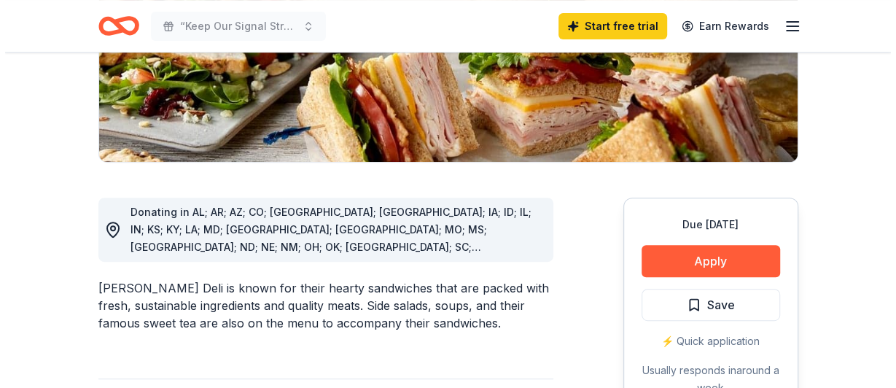
scroll to position [292, 0]
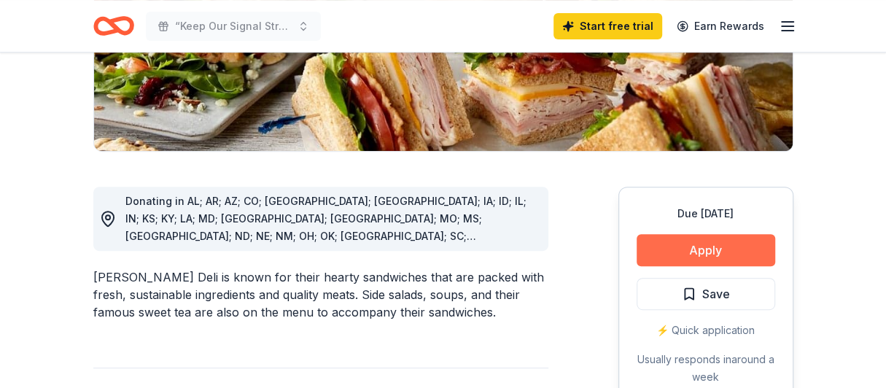
click at [680, 252] on button "Apply" at bounding box center [705, 250] width 139 height 32
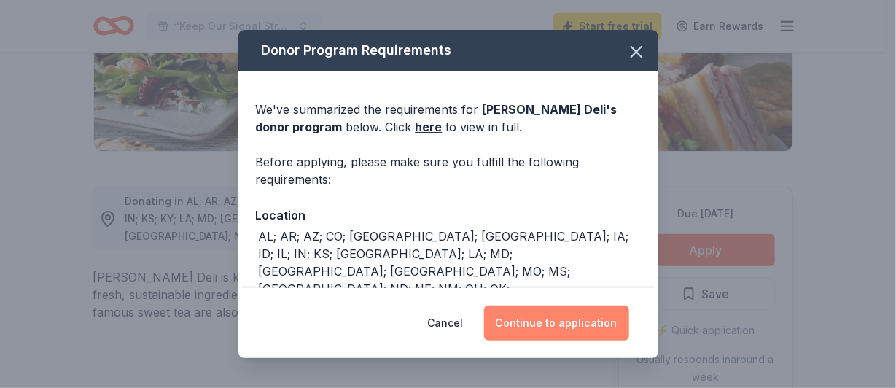
click at [588, 321] on button "Continue to application" at bounding box center [556, 322] width 145 height 35
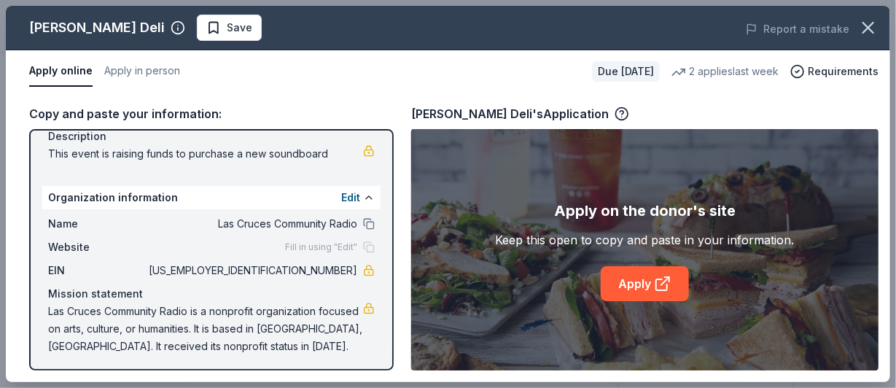
scroll to position [157, 0]
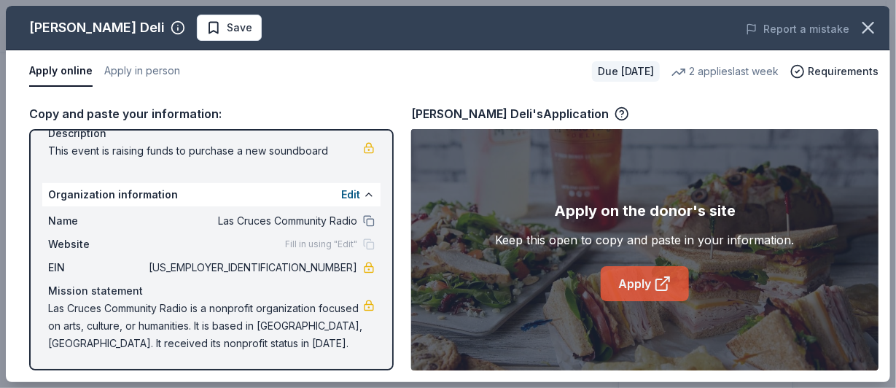
click at [620, 287] on link "Apply" at bounding box center [645, 283] width 88 height 35
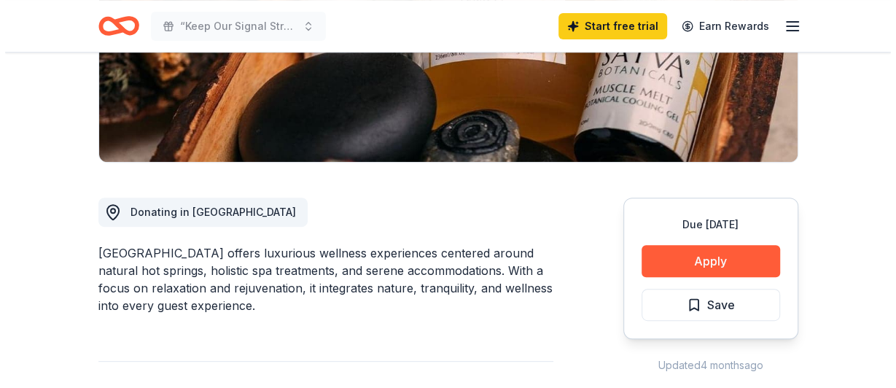
scroll to position [292, 0]
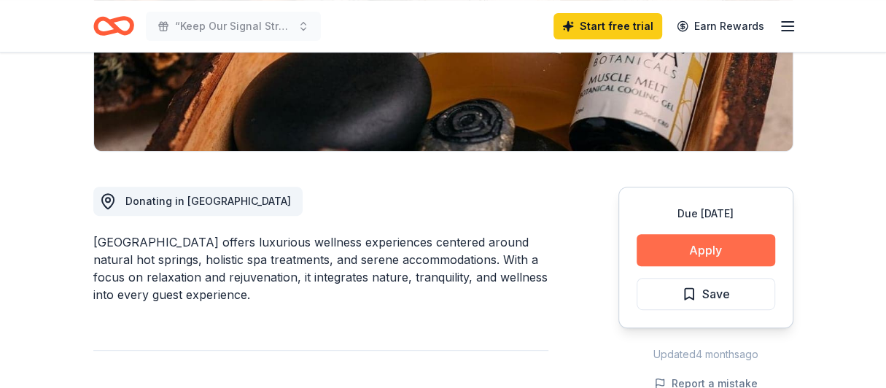
click at [697, 247] on button "Apply" at bounding box center [705, 250] width 139 height 32
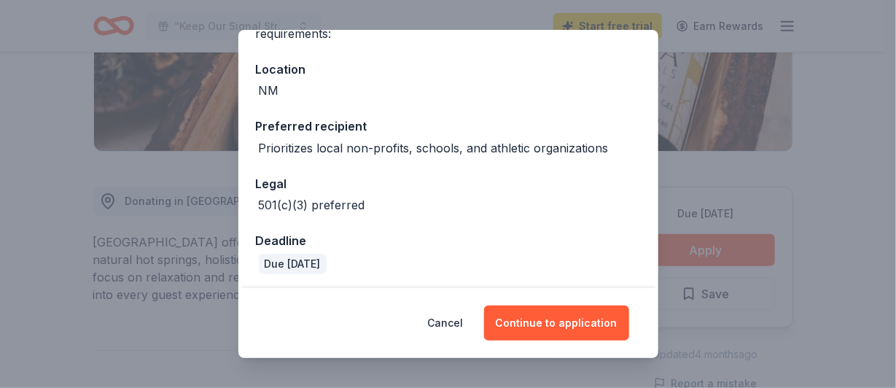
scroll to position [148, 0]
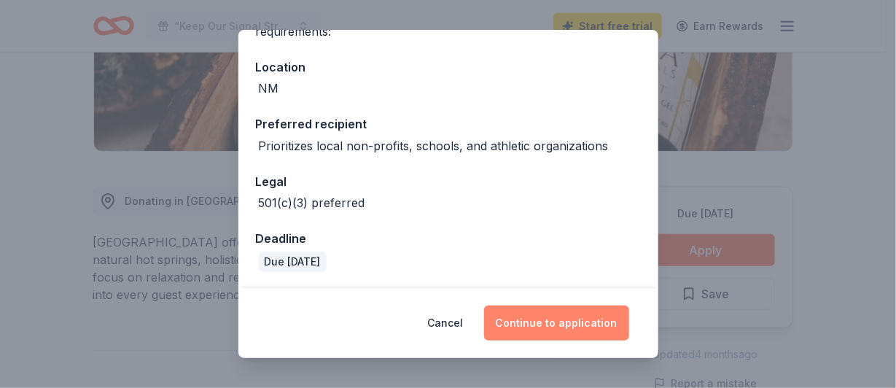
click at [547, 324] on button "Continue to application" at bounding box center [556, 322] width 145 height 35
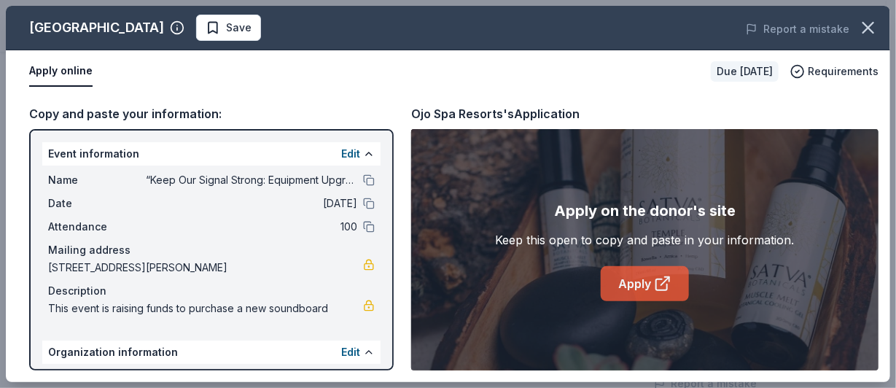
click at [642, 279] on link "Apply" at bounding box center [645, 283] width 88 height 35
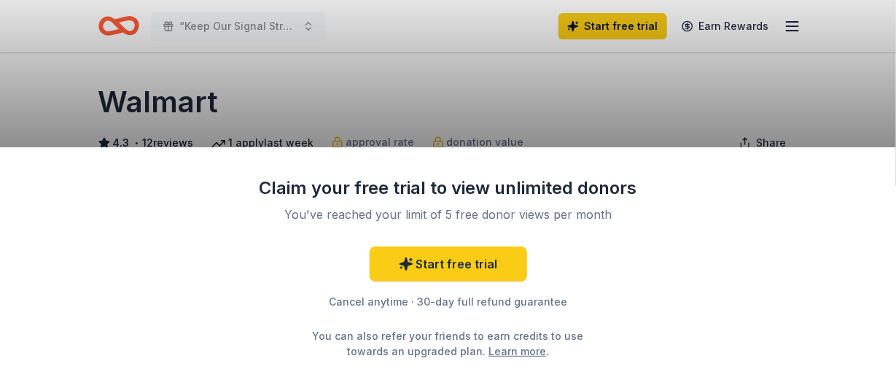
click at [629, 226] on div "Claim your free trial to view unlimited donors You've reached your limit of 5 f…" at bounding box center [448, 267] width 379 height 182
click at [177, 107] on div "Claim your free trial to view unlimited donors You've reached your limit of 5 f…" at bounding box center [448, 194] width 896 height 388
